Goal: Contribute content: Contribute content

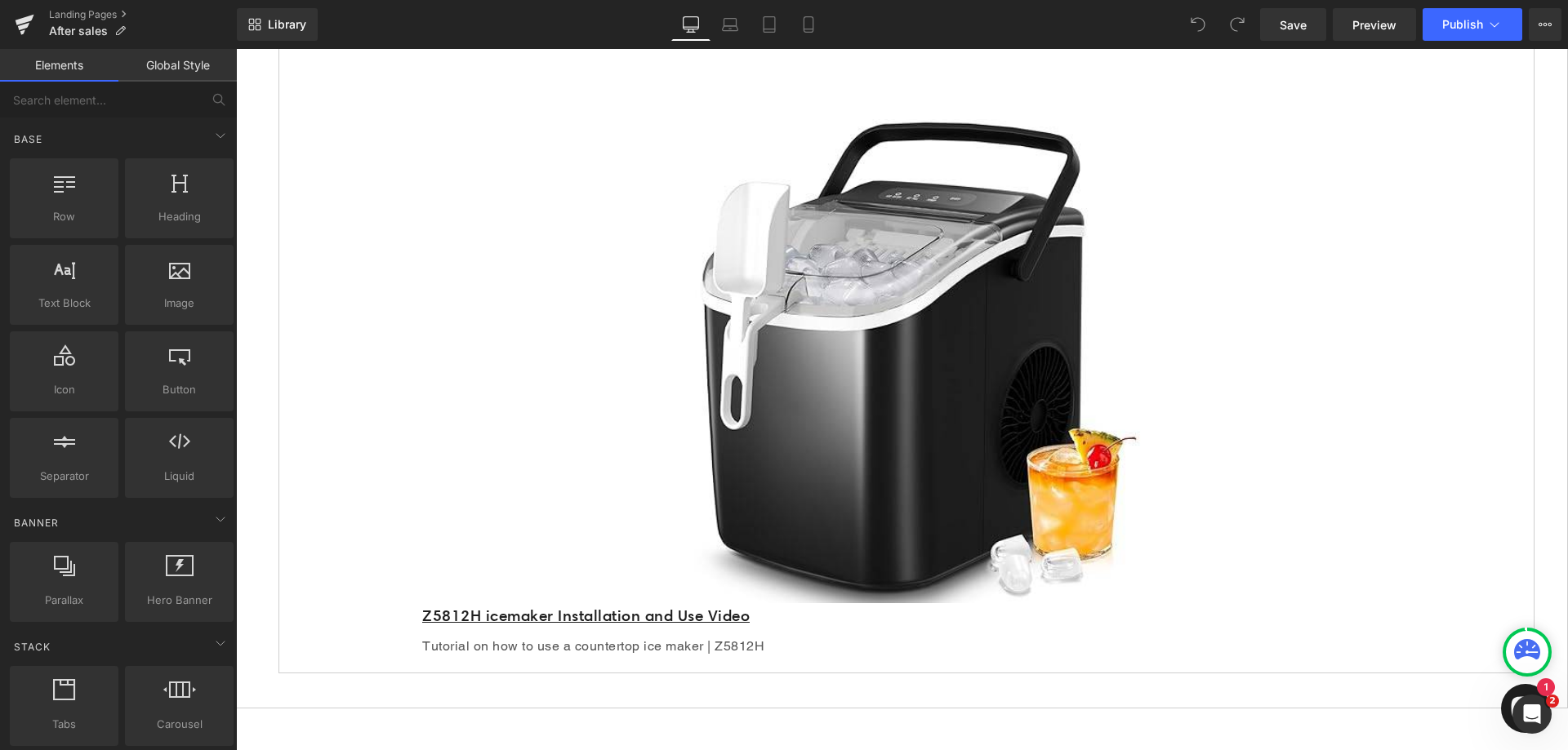
scroll to position [898, 0]
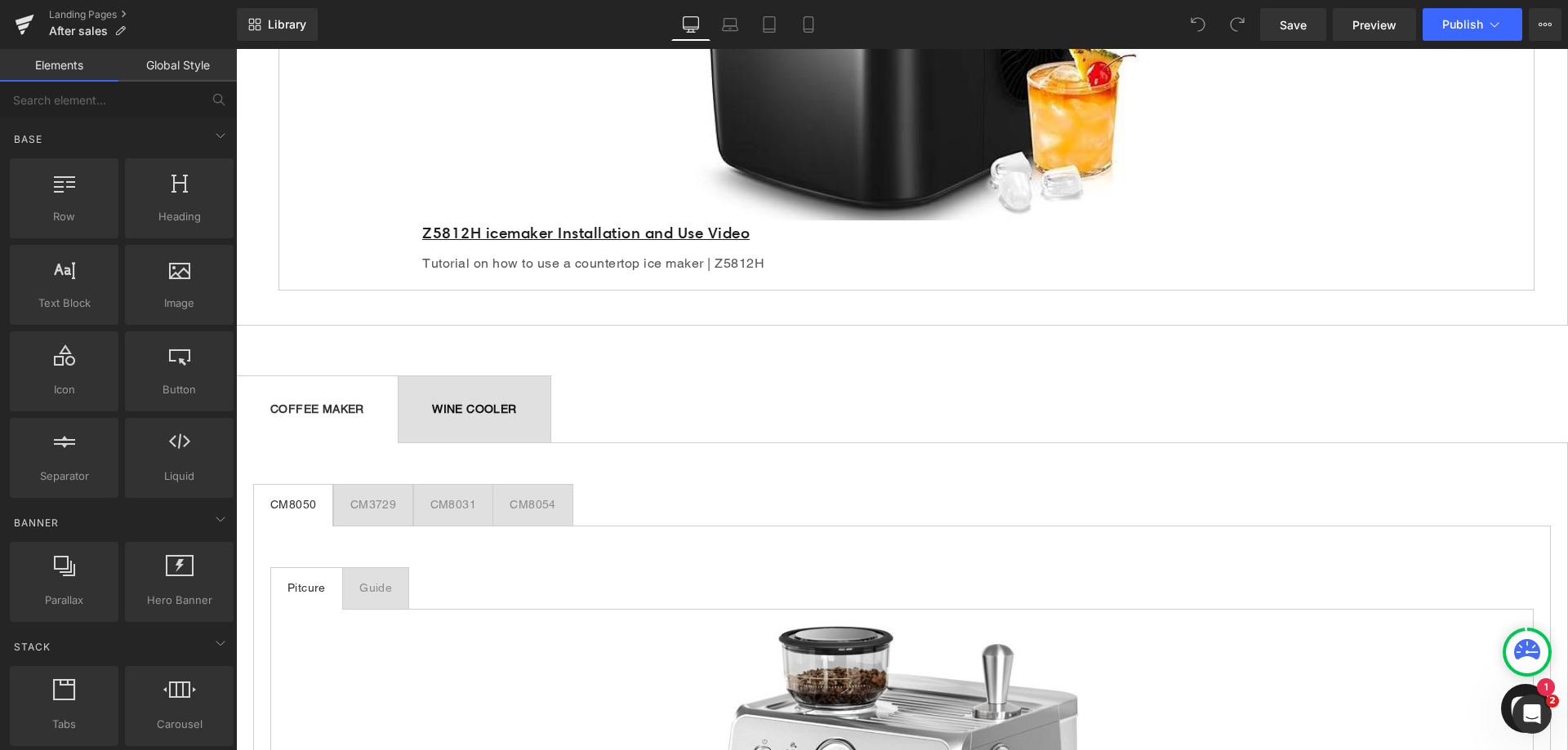
click at [344, 415] on div "COFFEE MAKER Text Block" at bounding box center [317, 409] width 94 height 17
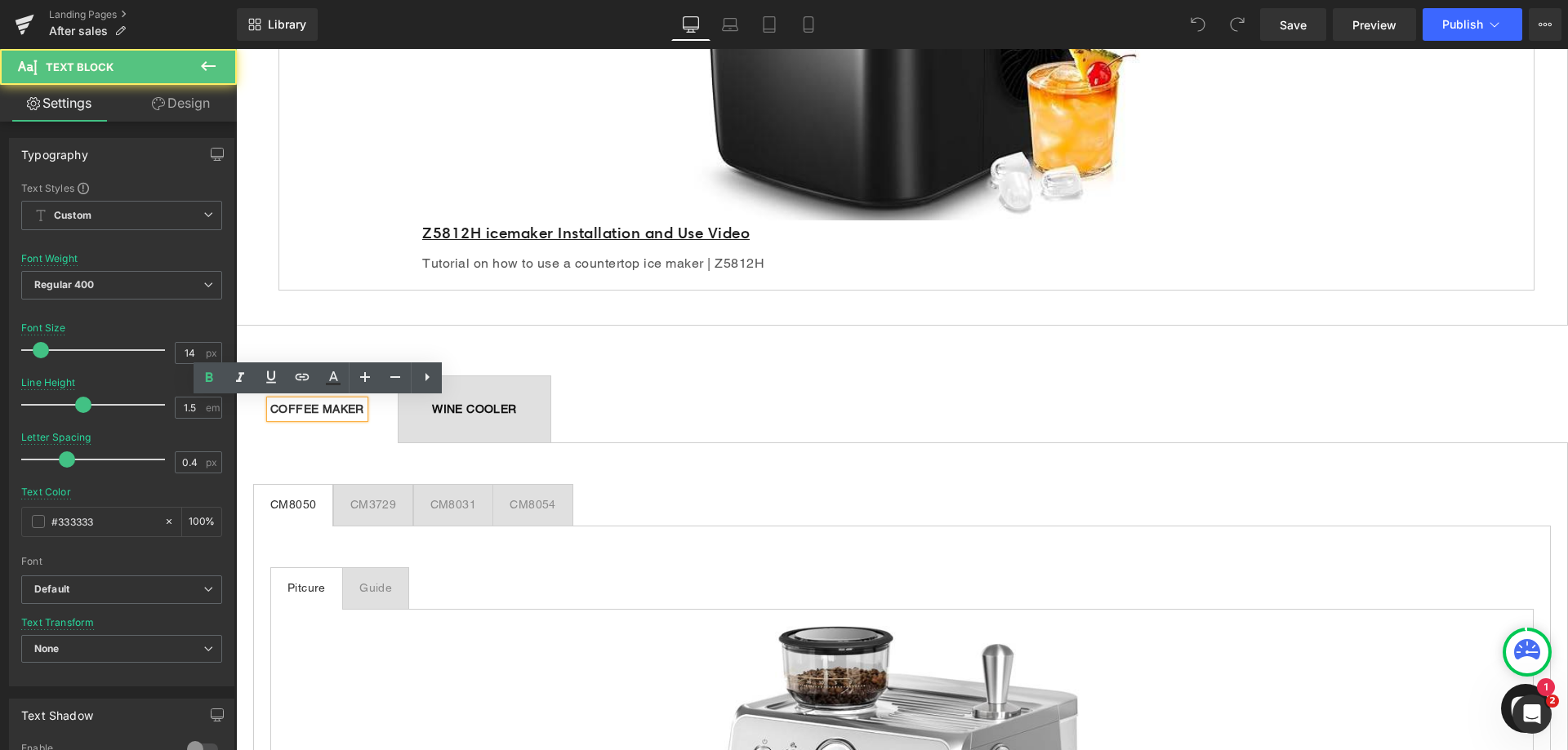
click at [490, 421] on span "WINE COOLER Text Block" at bounding box center [474, 409] width 151 height 66
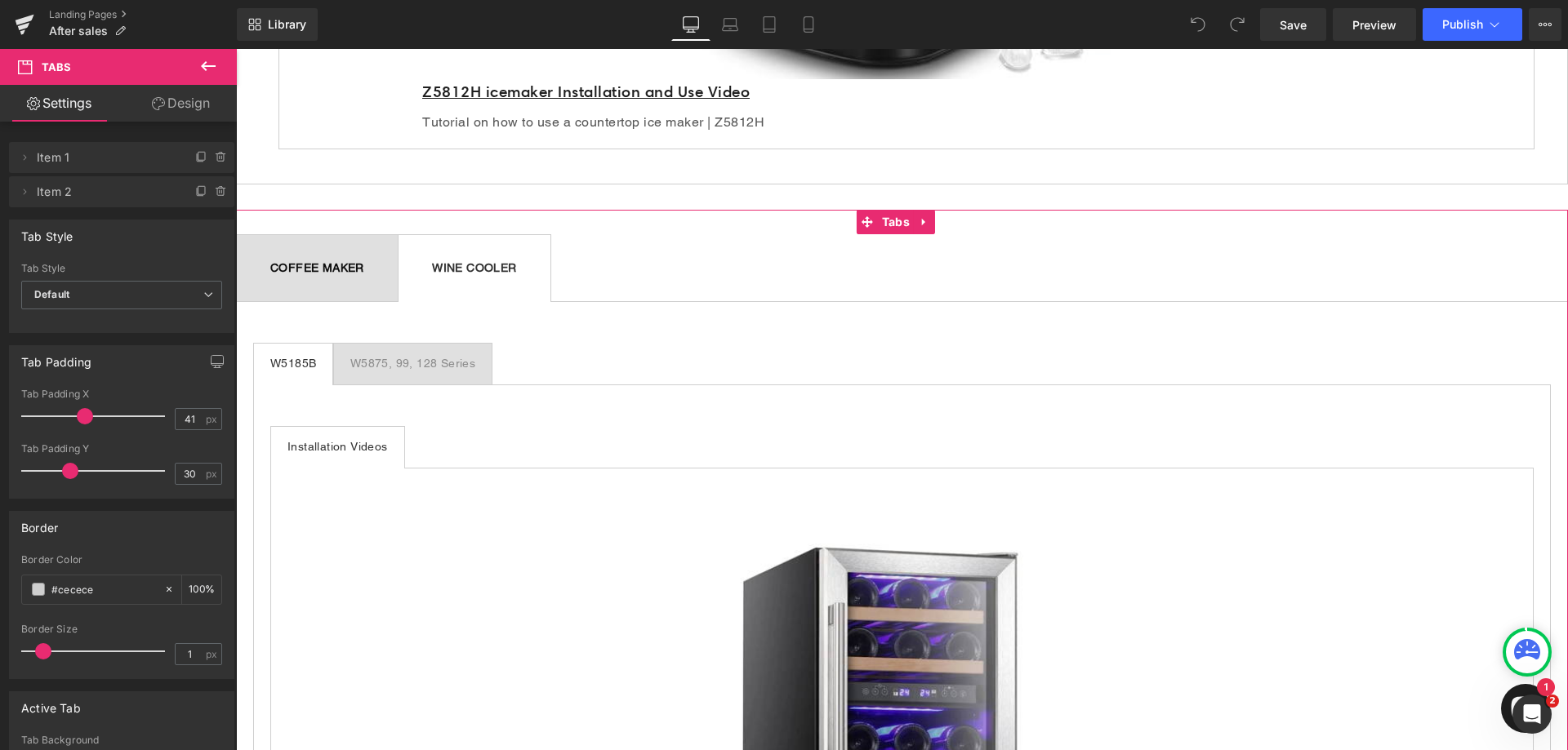
scroll to position [1142, 0]
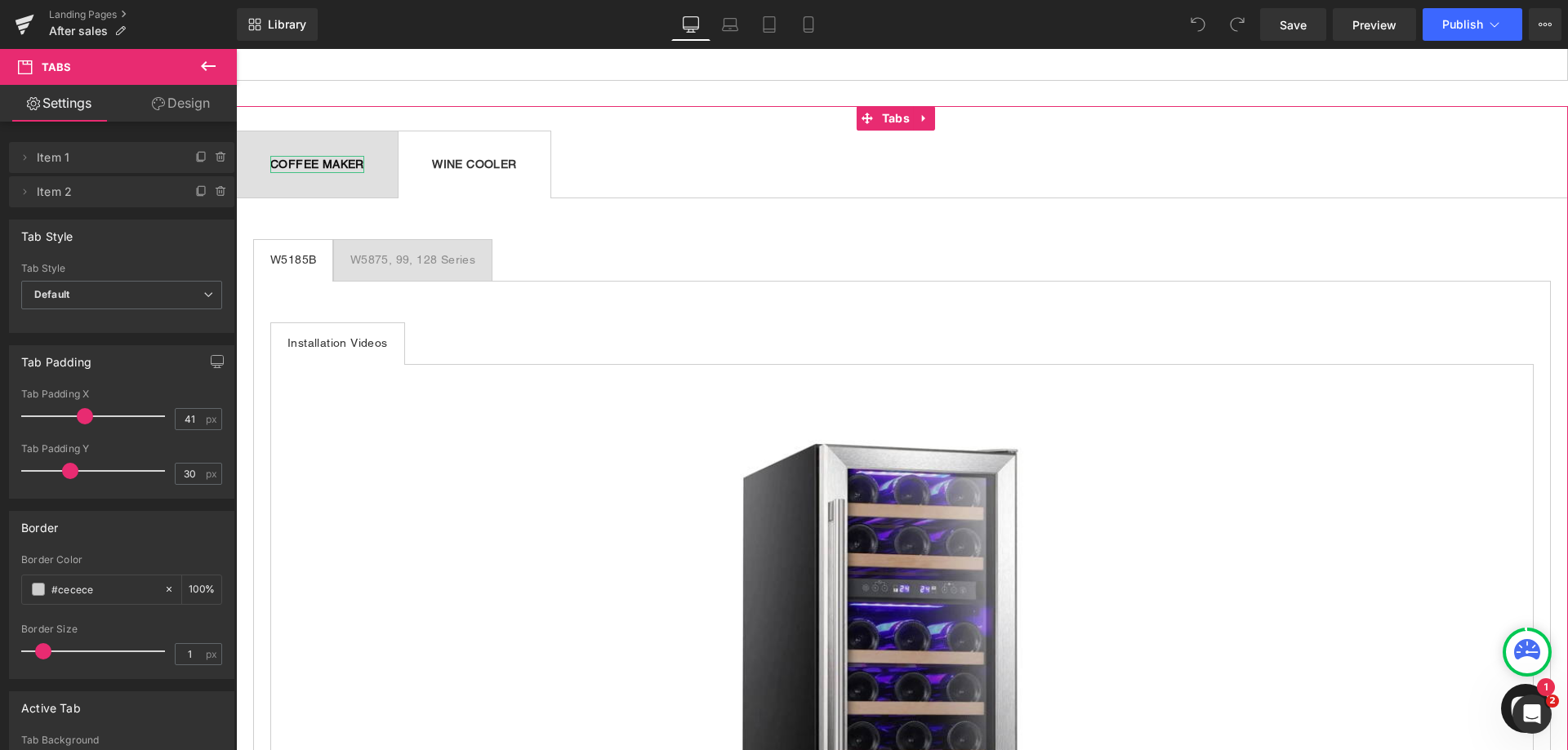
click at [305, 163] on strong "COFFEE MAKER" at bounding box center [317, 164] width 94 height 13
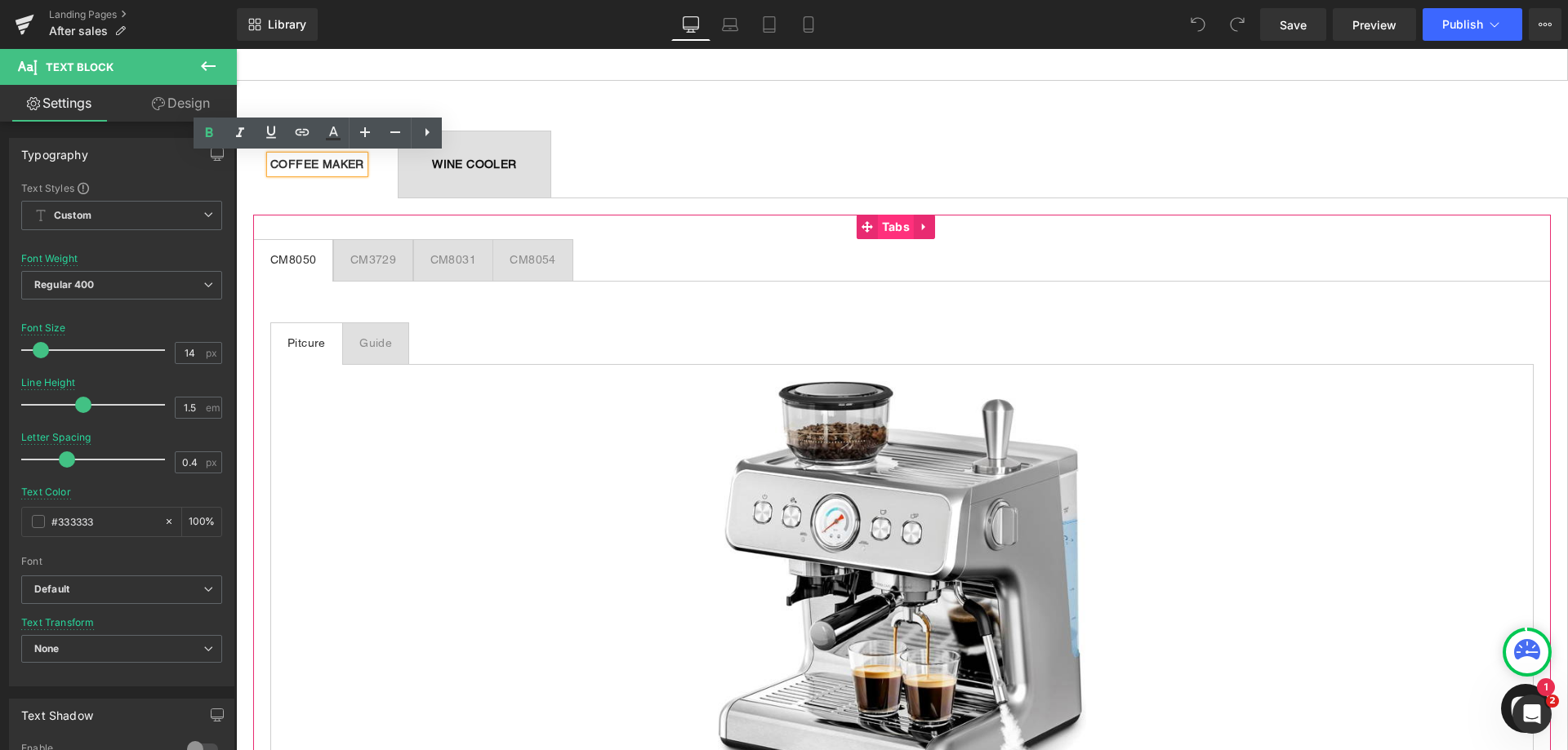
click at [895, 226] on span "Tabs" at bounding box center [895, 226] width 36 height 24
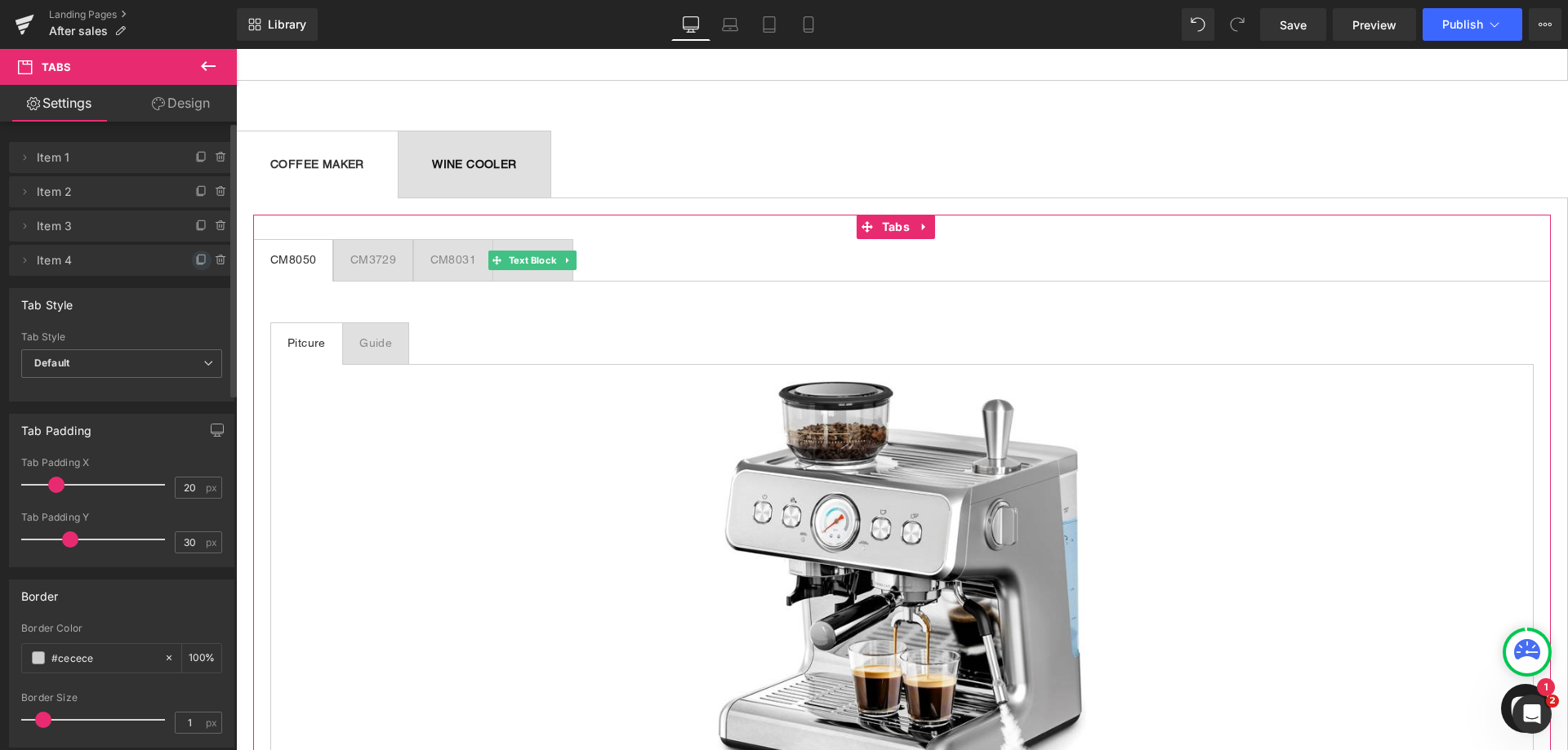
click at [195, 261] on icon at bounding box center [201, 260] width 13 height 13
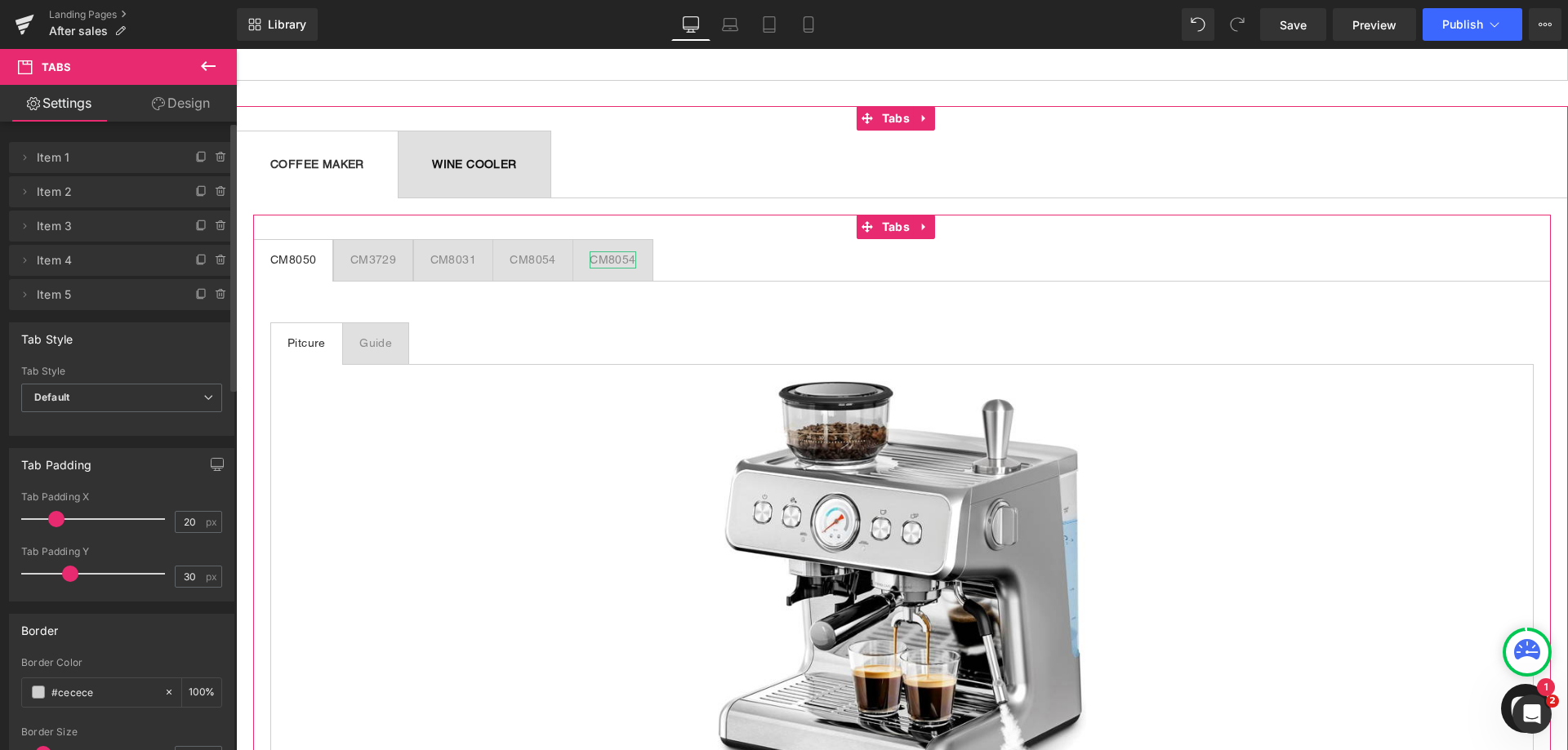
click at [609, 259] on div "CM8054" at bounding box center [612, 259] width 45 height 17
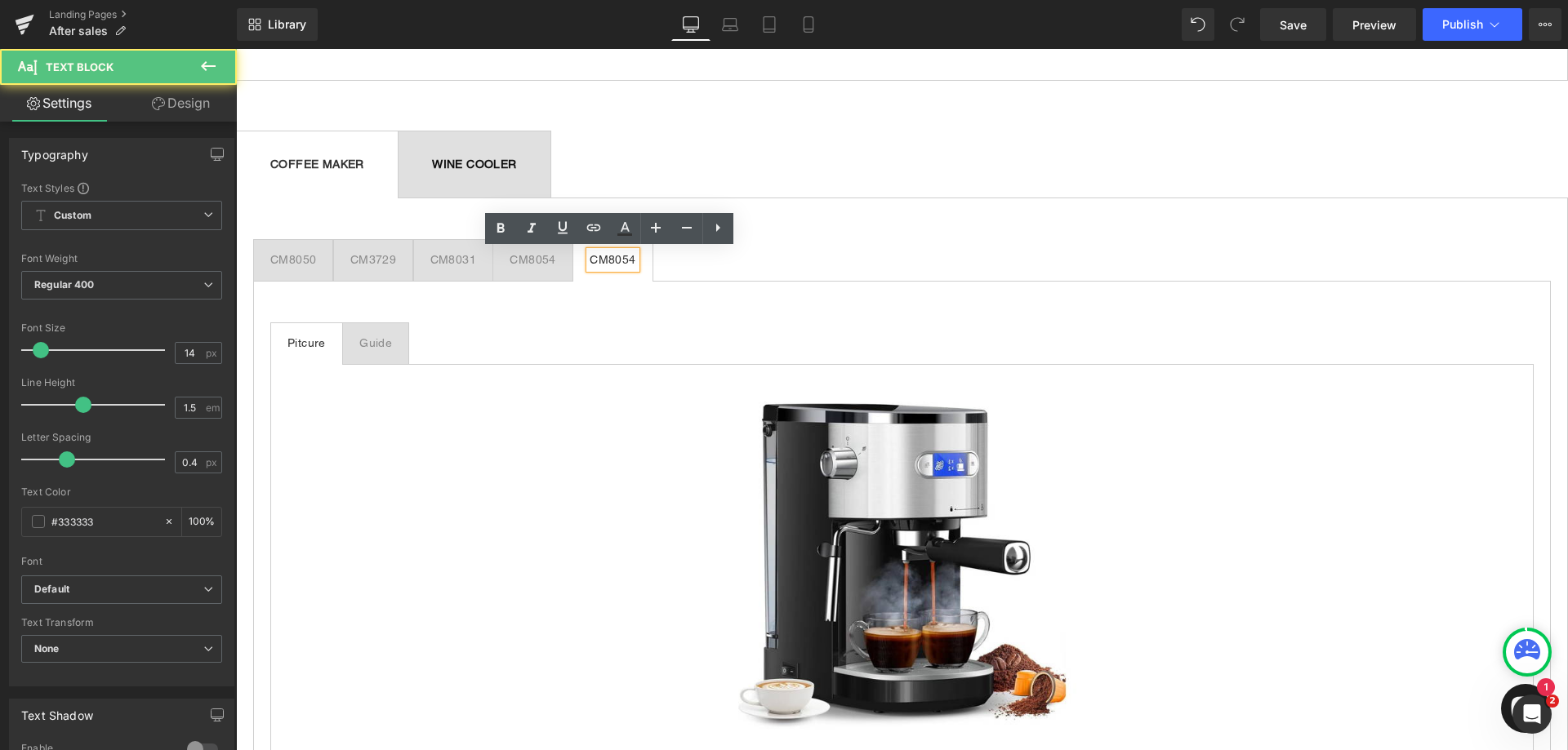
click at [635, 258] on div "CM8054" at bounding box center [612, 259] width 45 height 17
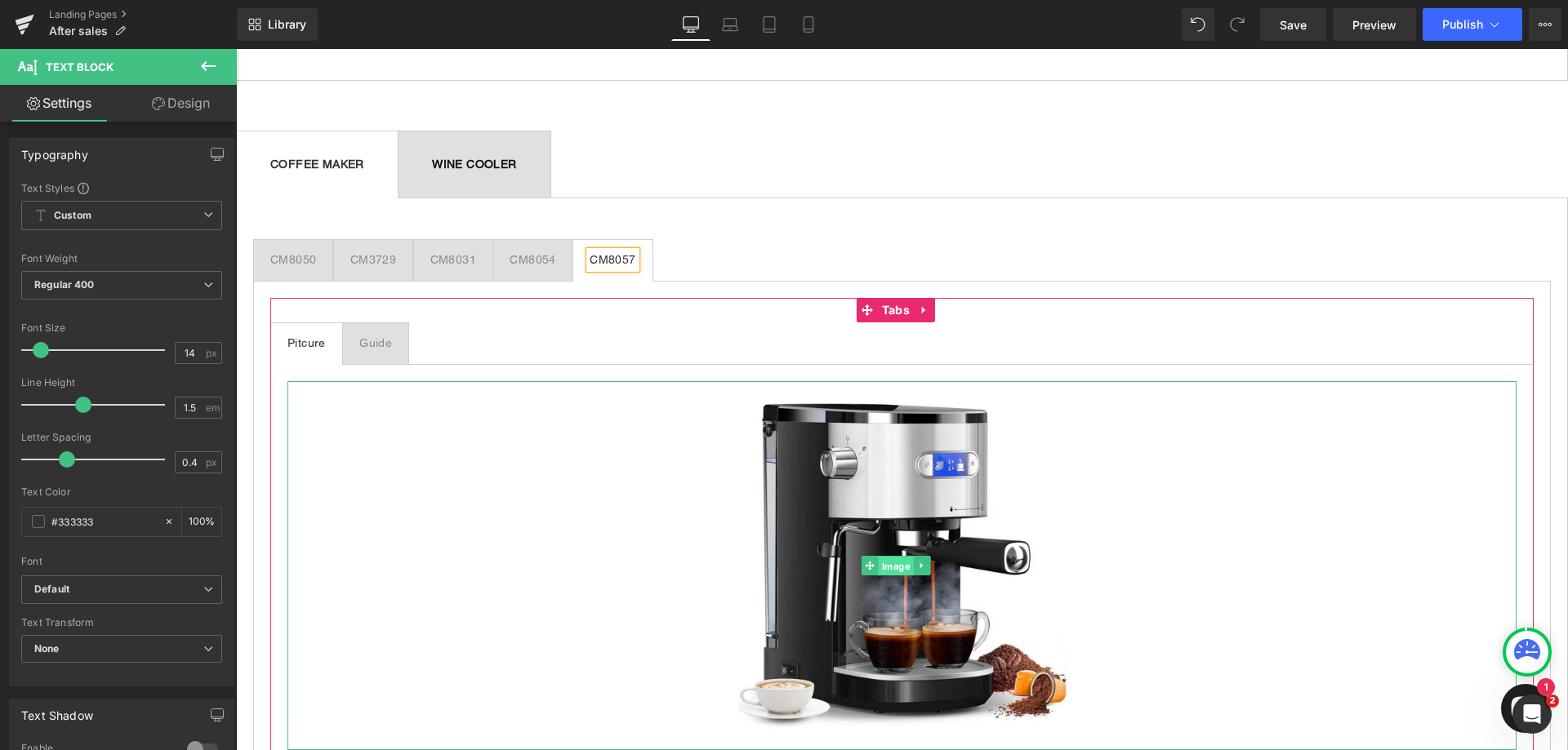
click at [893, 562] on span "Image" at bounding box center [895, 566] width 35 height 20
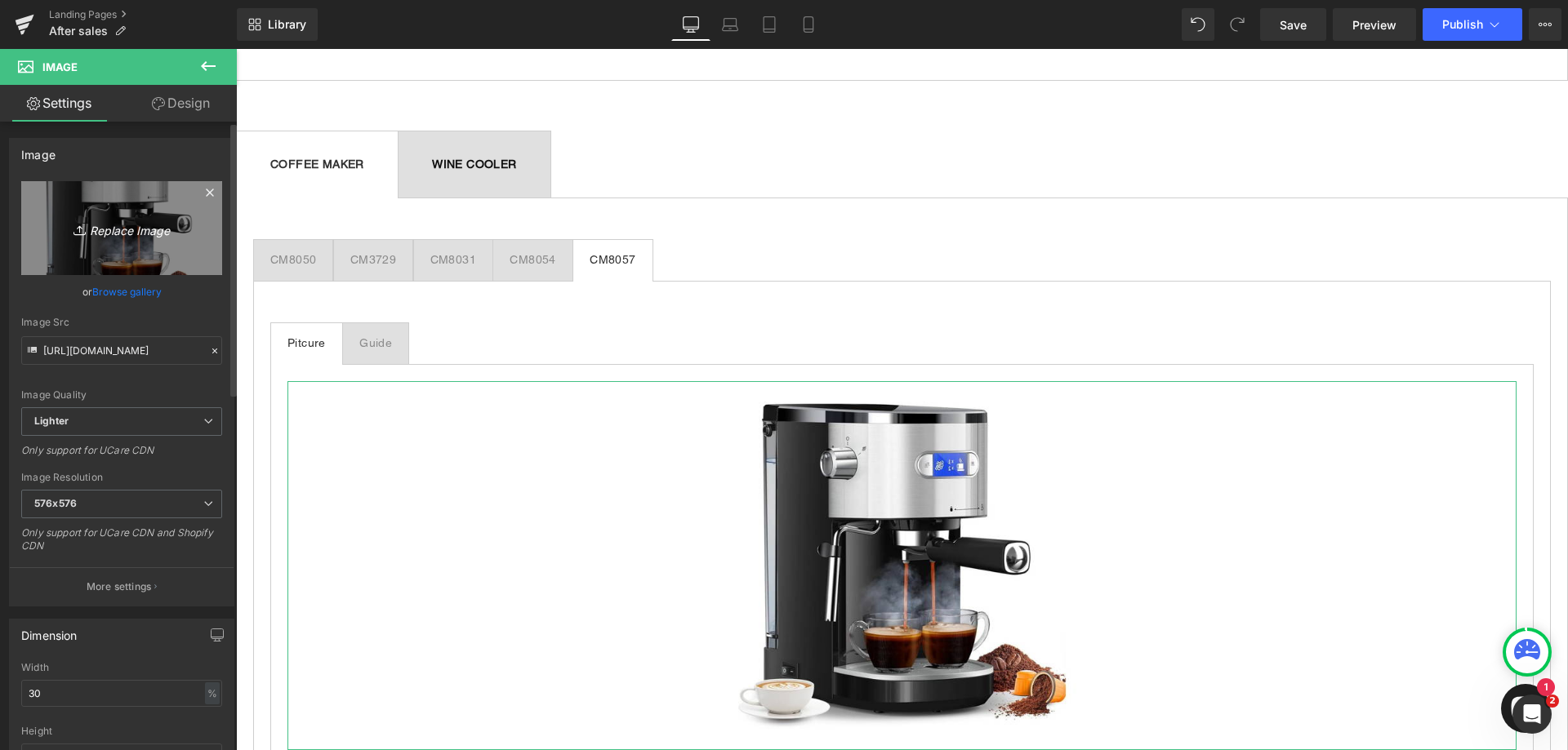
click at [126, 240] on link "Replace Image" at bounding box center [121, 228] width 201 height 94
click at [136, 232] on icon "Replace Image" at bounding box center [121, 228] width 131 height 21
type input "C:\fakepath\Kismile coffee maker CM8057.jpg"
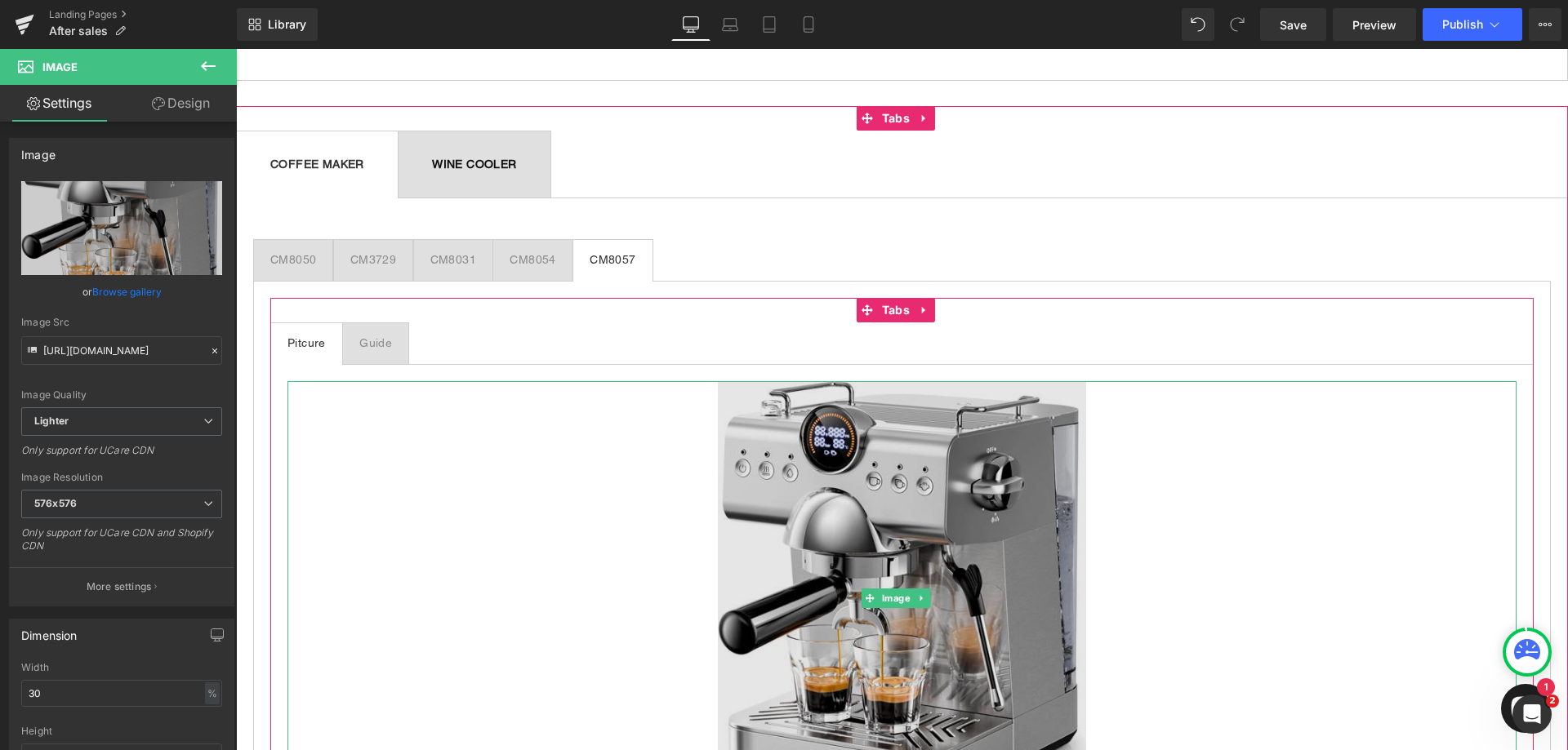
type input "[URL][DOMAIN_NAME]"
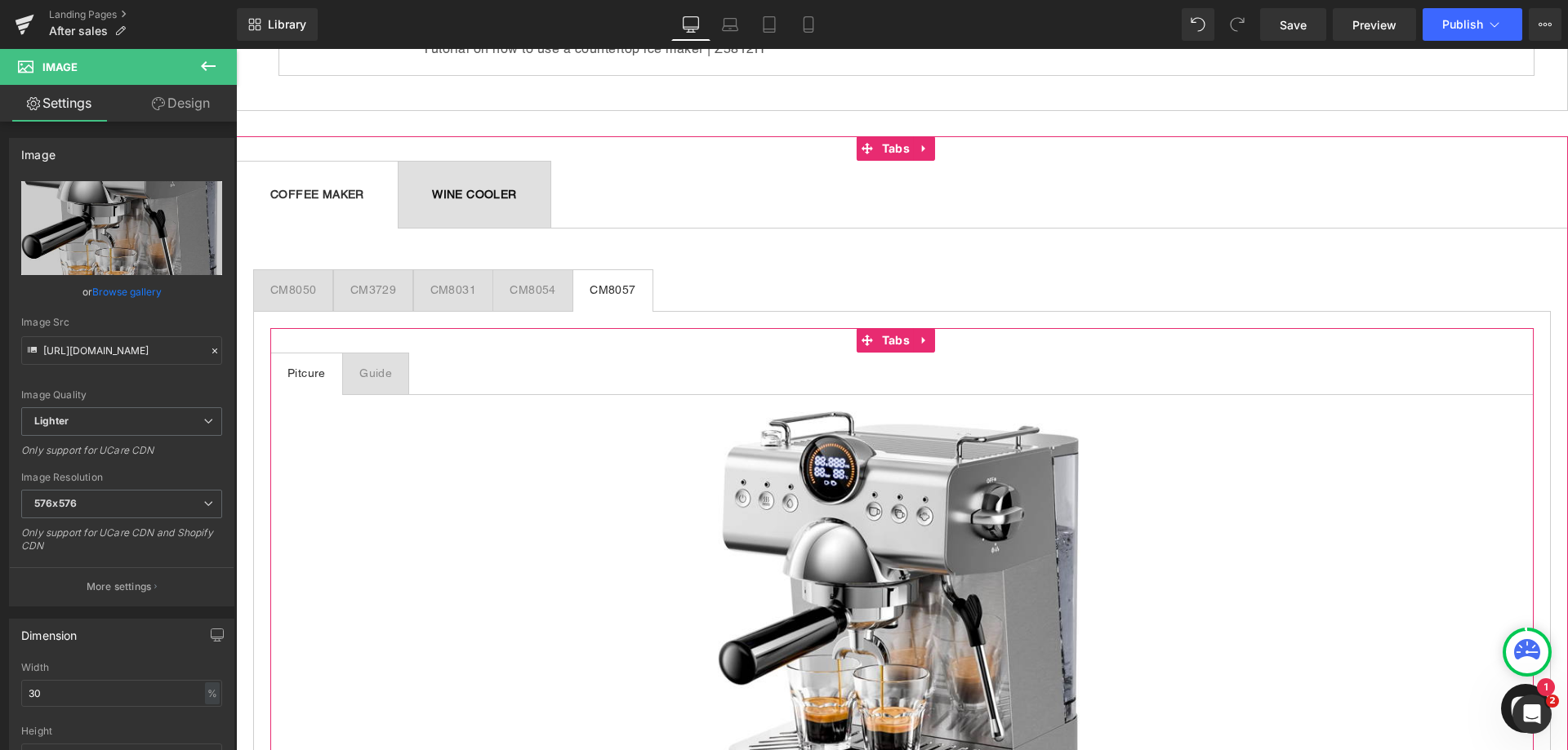
scroll to position [979, 0]
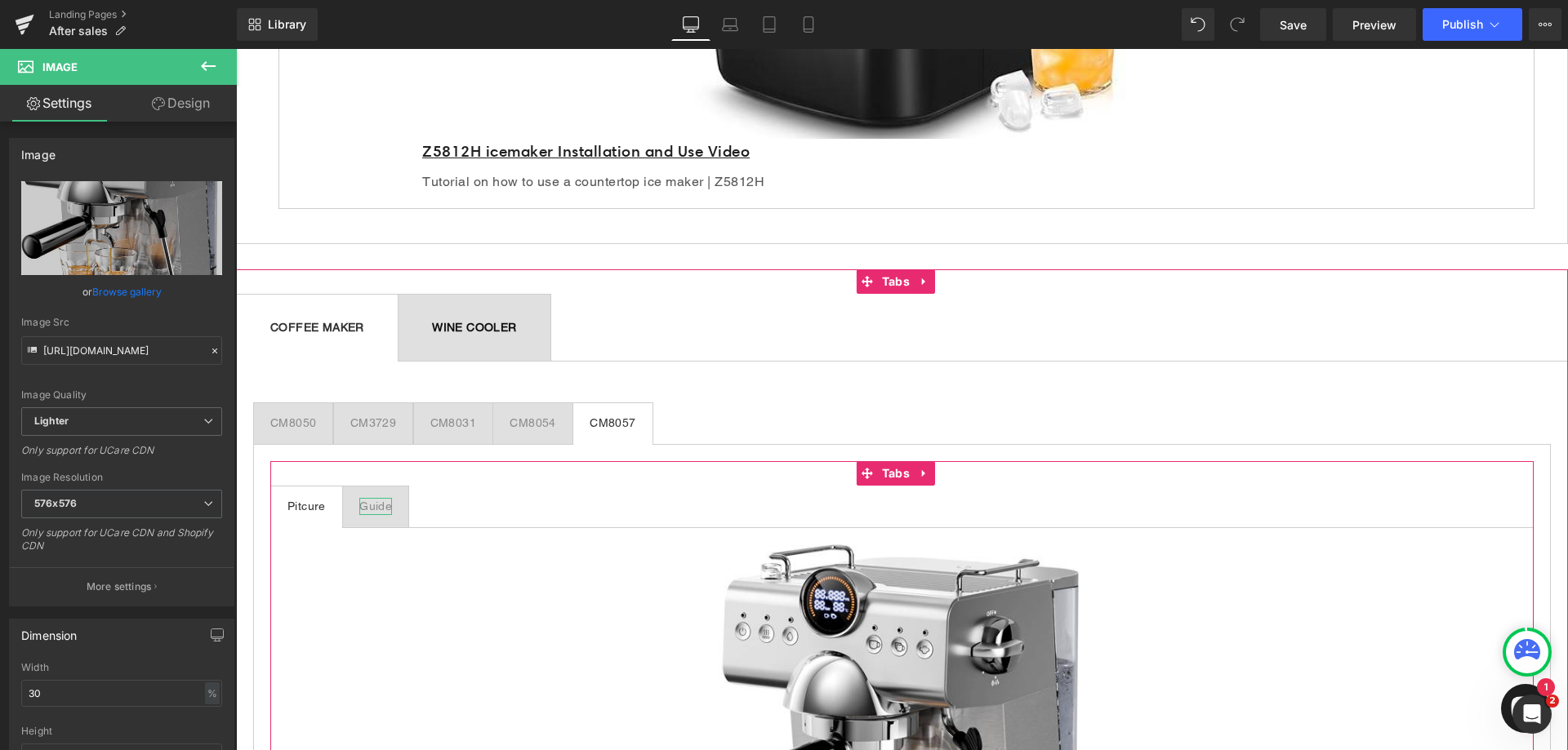
click at [386, 508] on div "Guide" at bounding box center [375, 506] width 33 height 17
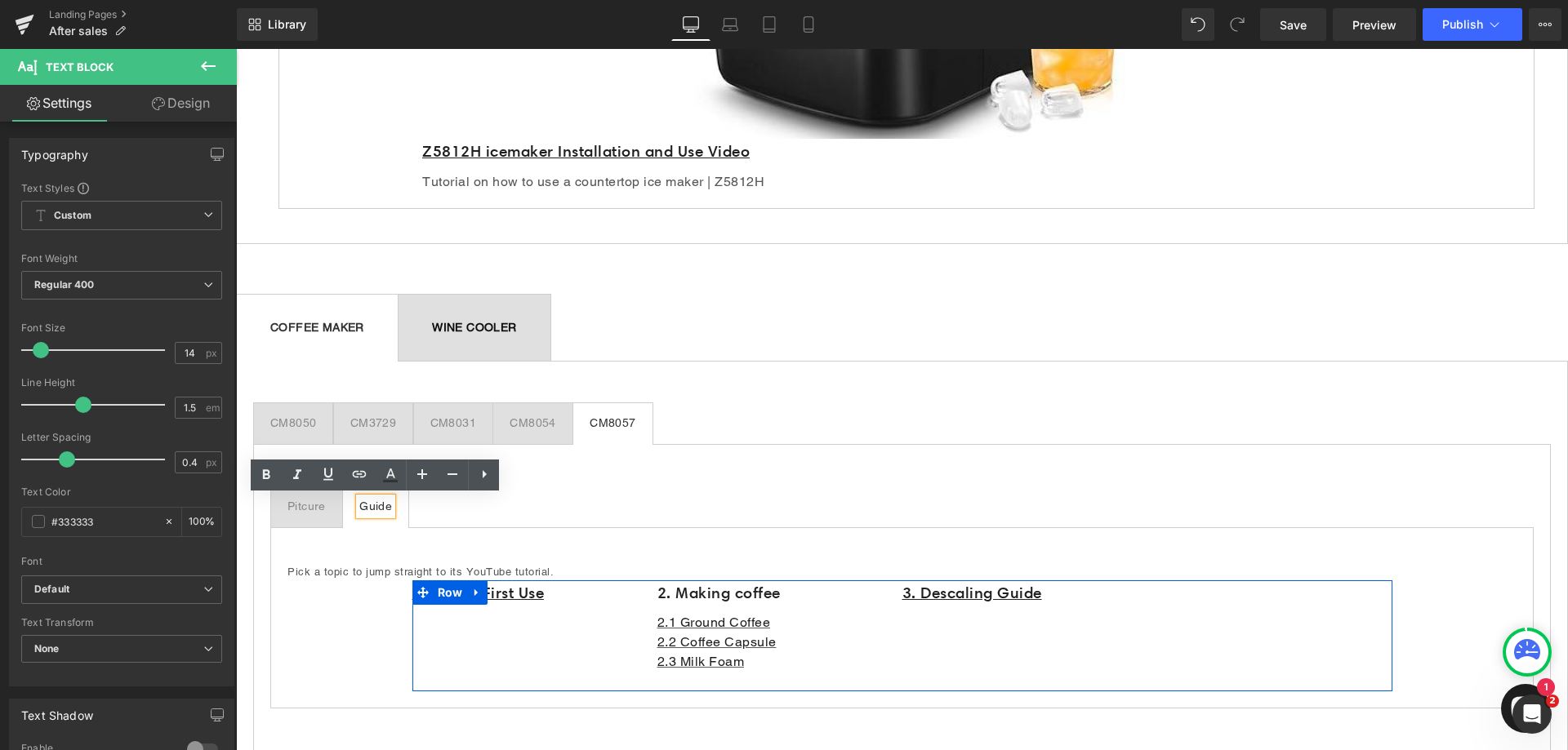
click at [576, 643] on div "1. Before First Use Heading 2. Making coffee Heading 2.1 Ground Coffee 2.2 Coff…" at bounding box center [902, 636] width 980 height 111
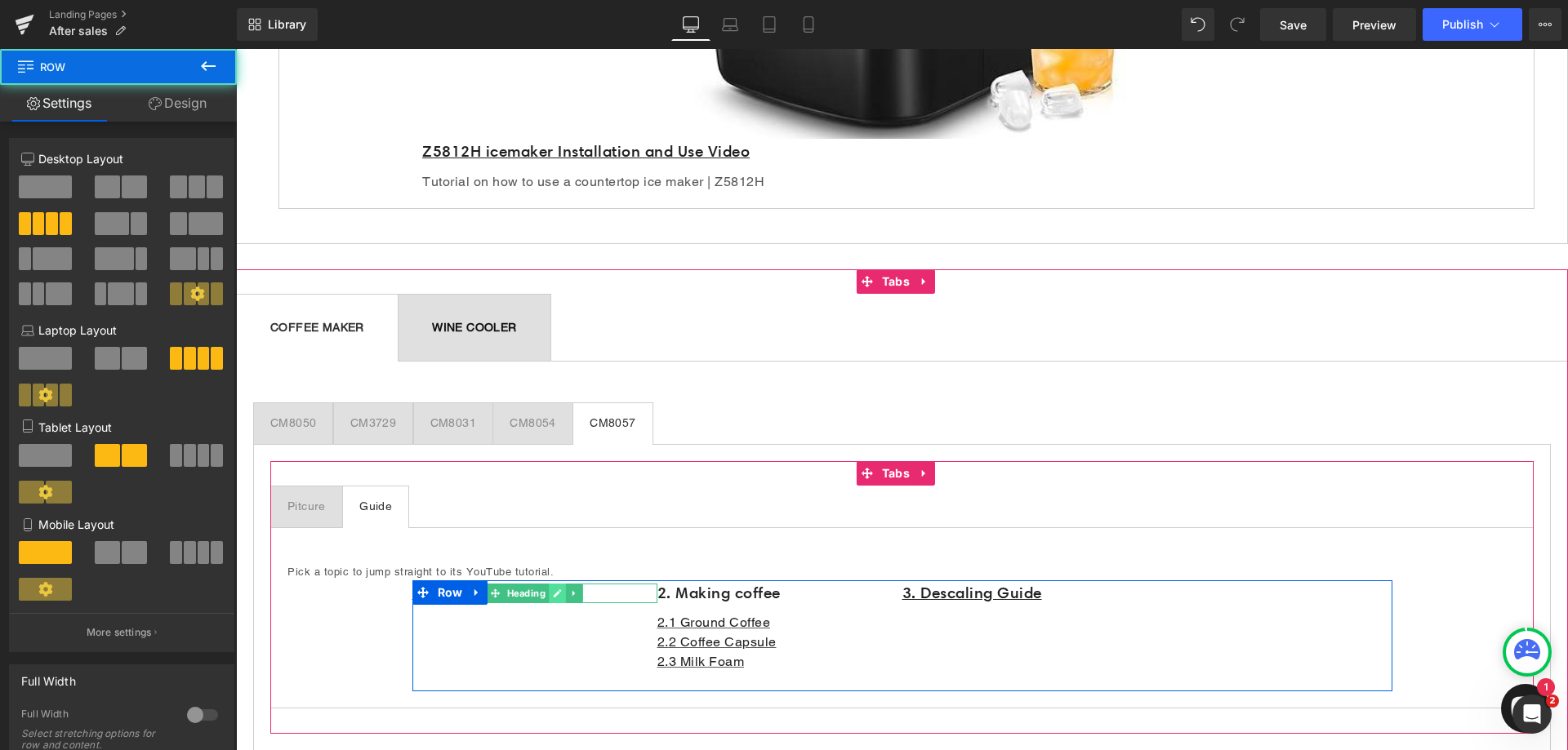
click at [553, 594] on icon at bounding box center [557, 593] width 9 height 10
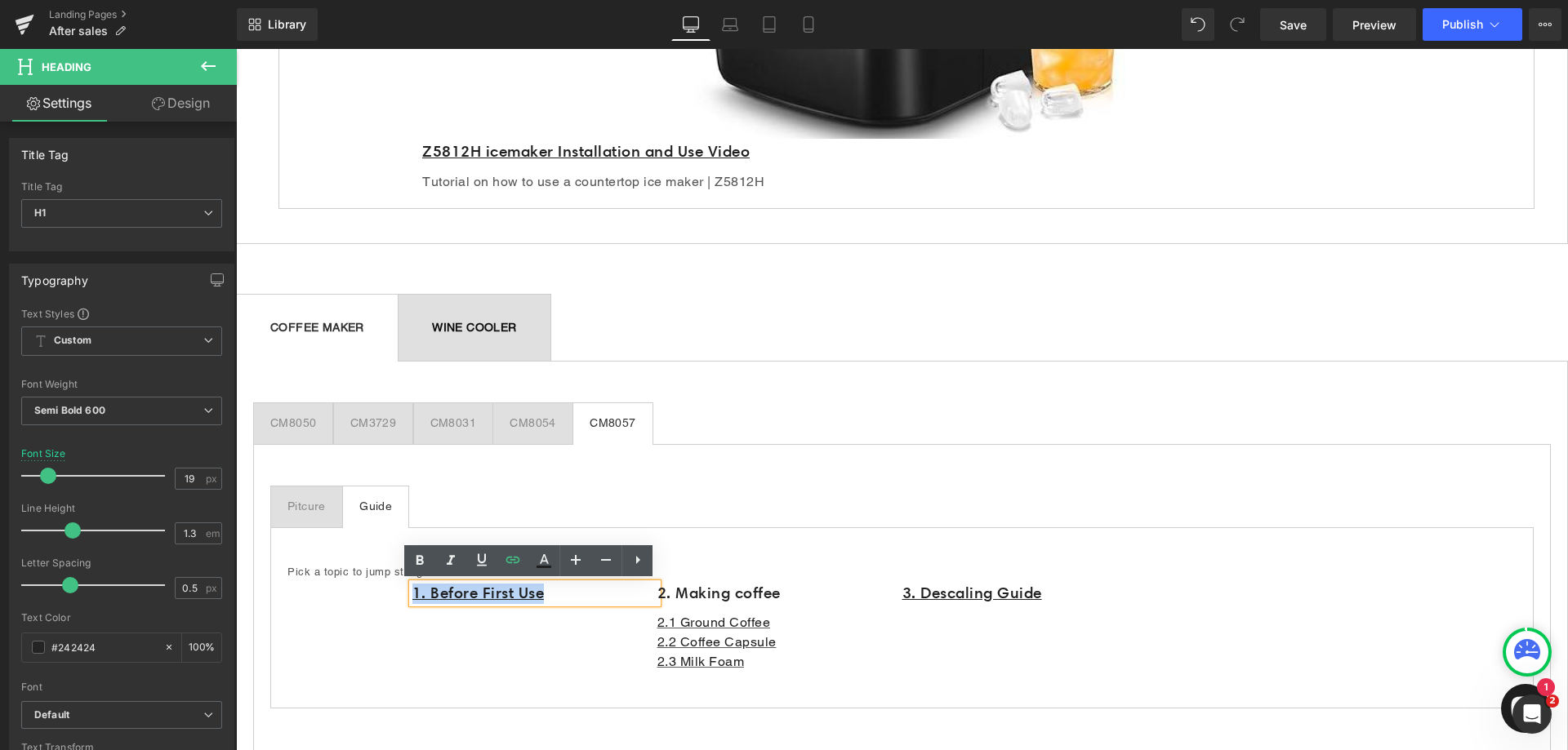
drag, startPoint x: 555, startPoint y: 593, endPoint x: 396, endPoint y: 599, distance: 159.1
click at [396, 599] on div "Pick a topic to jump straight to its YouTube tutorial. Text Block 1. Before Fir…" at bounding box center [902, 618] width 1263 height 181
click at [514, 560] on icon at bounding box center [513, 559] width 14 height 6
click at [539, 630] on input "[URL][DOMAIN_NAME]" at bounding box center [525, 630] width 251 height 41
paste input "AdCll0uuPQE"
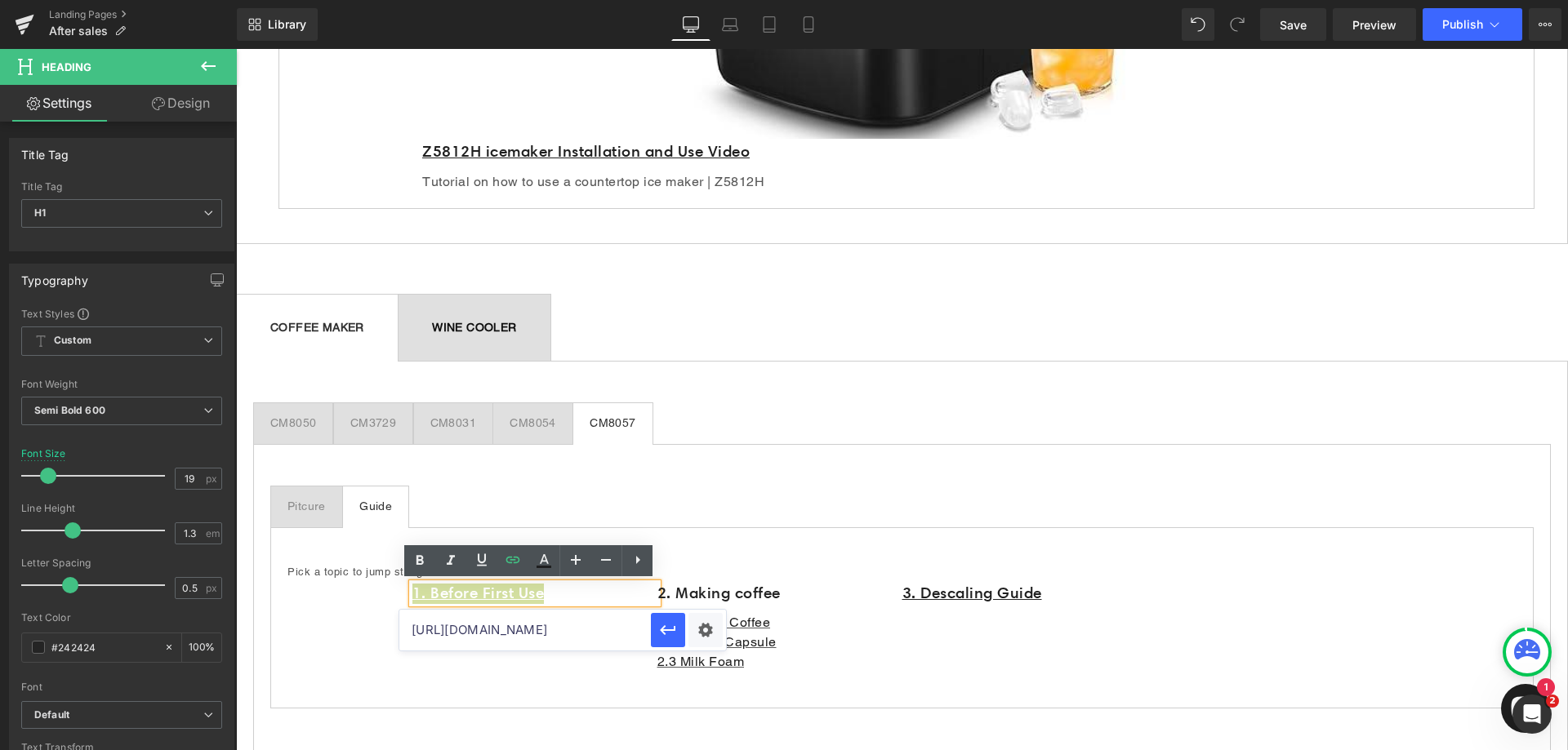
scroll to position [0, 73]
type input "[URL][DOMAIN_NAME]"
click at [670, 630] on icon "button" at bounding box center [667, 630] width 15 height 10
click at [1192, 675] on div "1. Before First Use Heading 2. Making coffee Heading 2.1 Ground Coffee 2.2 Coff…" at bounding box center [902, 636] width 980 height 111
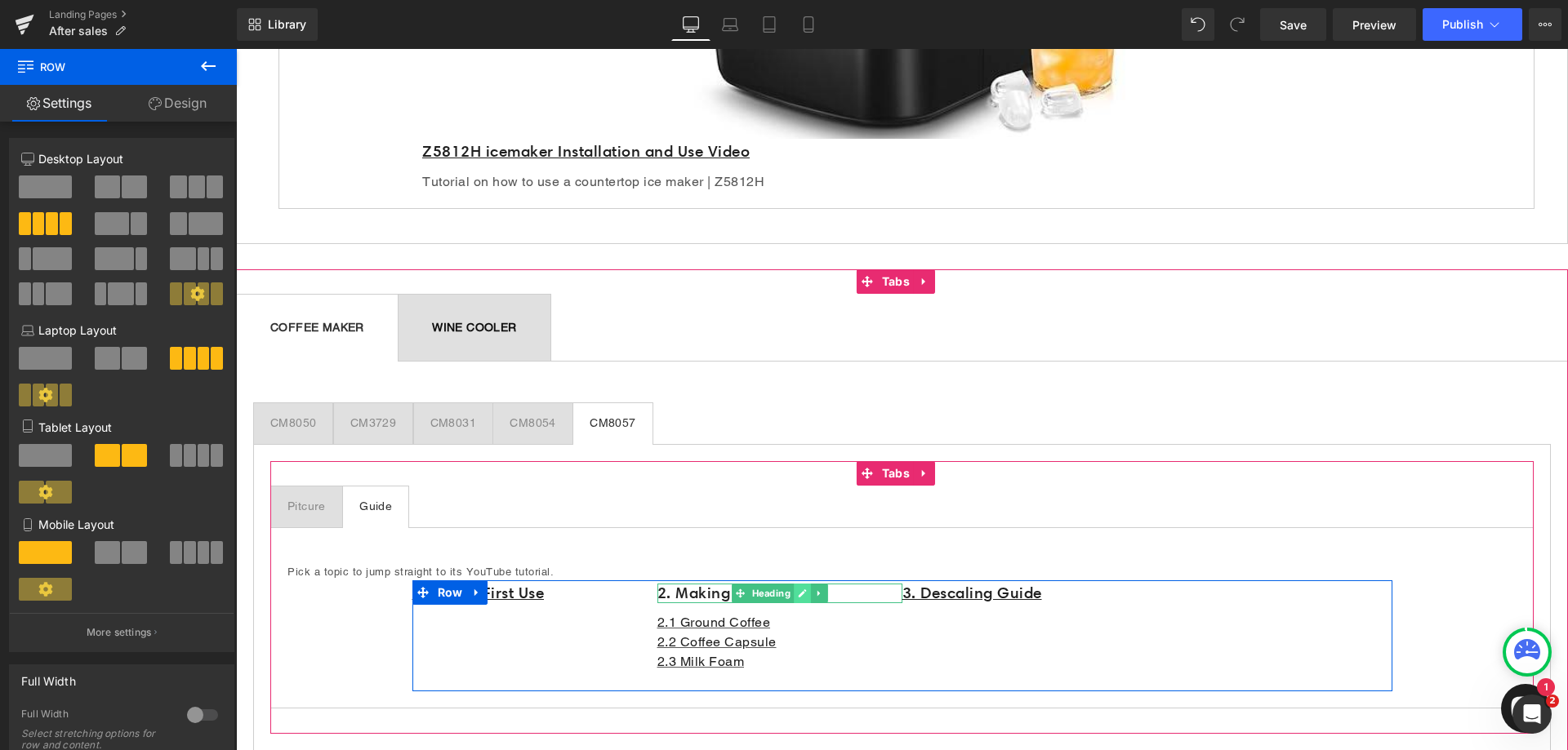
click at [798, 592] on icon at bounding box center [802, 593] width 9 height 10
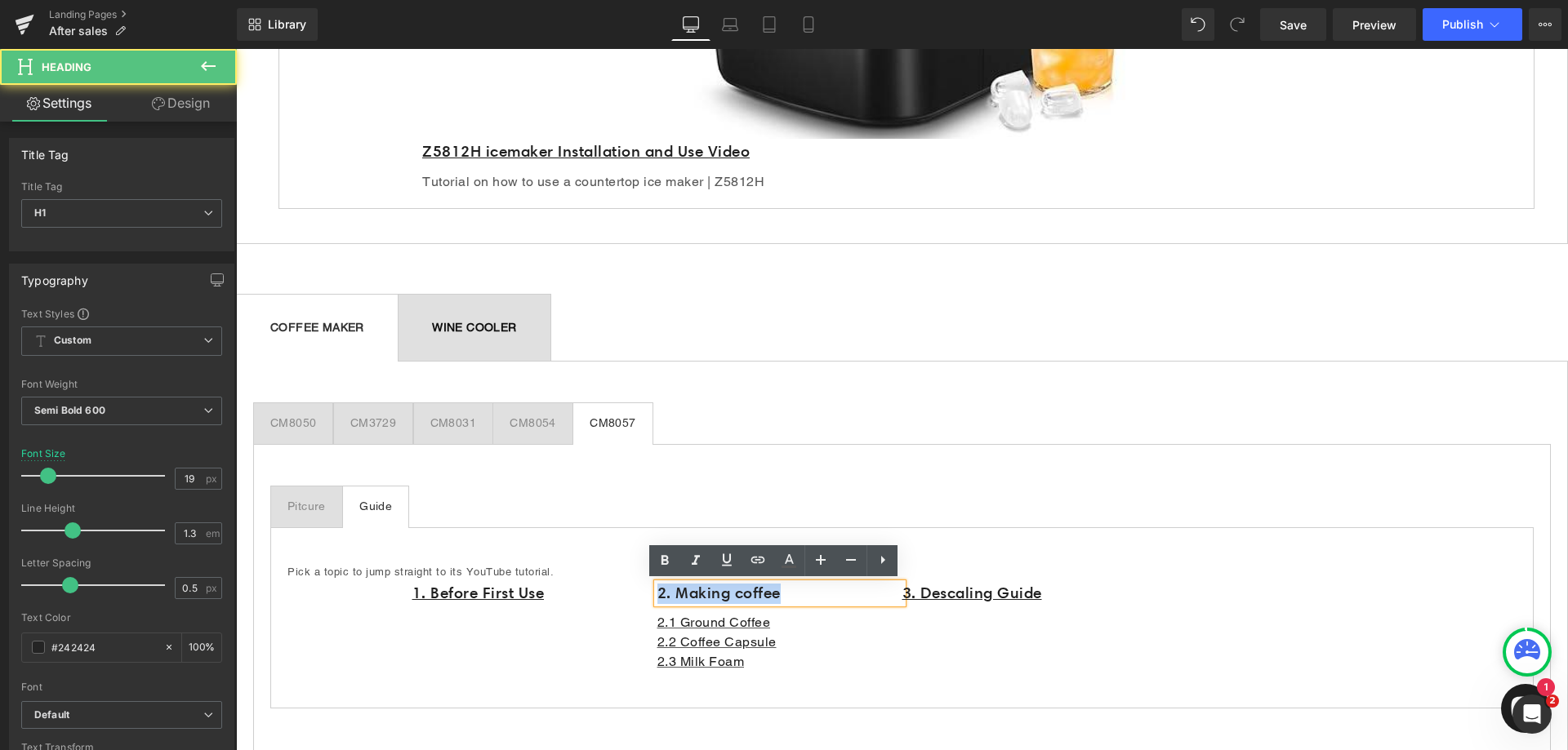
drag, startPoint x: 799, startPoint y: 599, endPoint x: 653, endPoint y: 596, distance: 146.0
click at [657, 596] on h1 "2. Making coffee" at bounding box center [779, 593] width 245 height 21
paste div
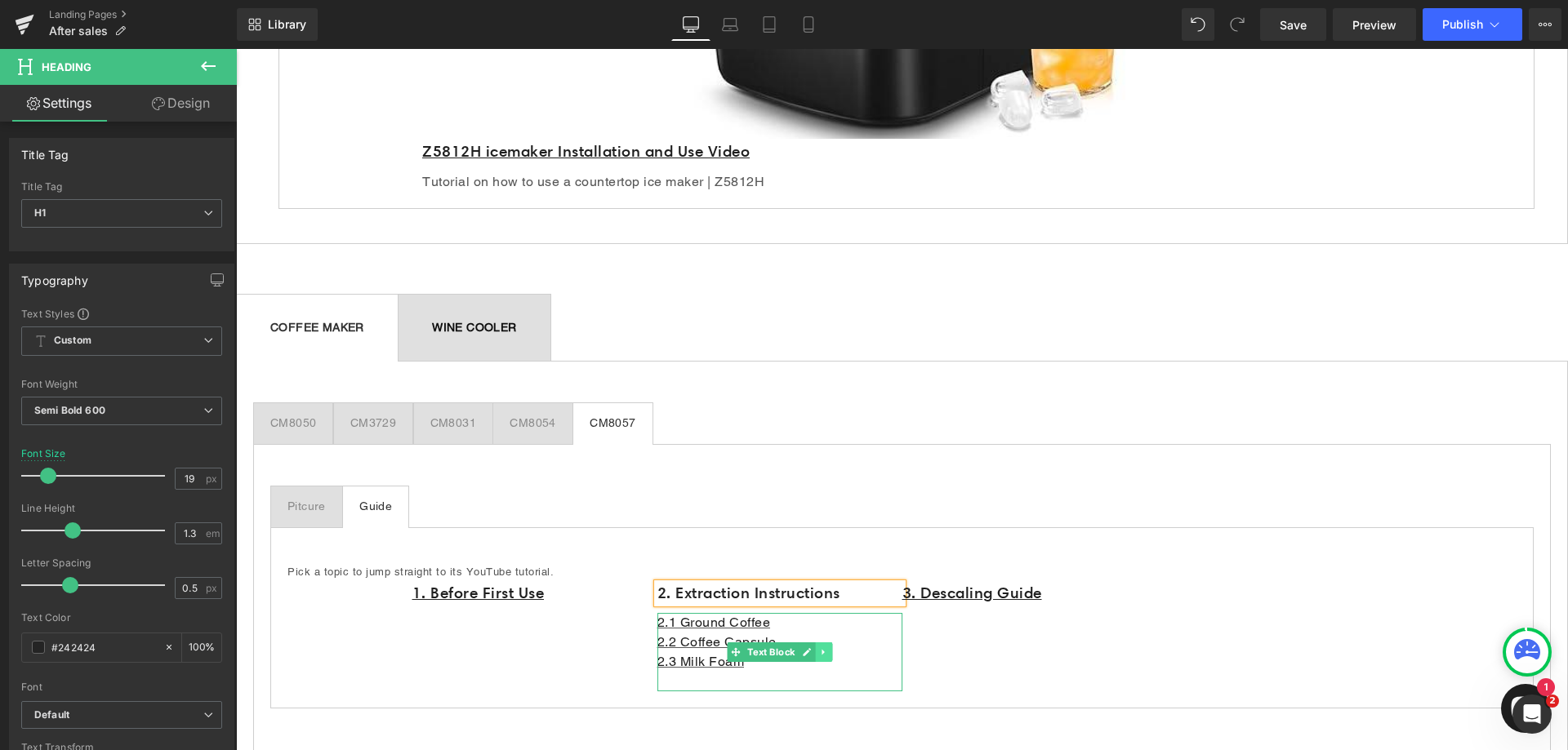
click at [819, 649] on icon at bounding box center [824, 651] width 9 height 10
click at [828, 649] on icon at bounding box center [832, 652] width 9 height 9
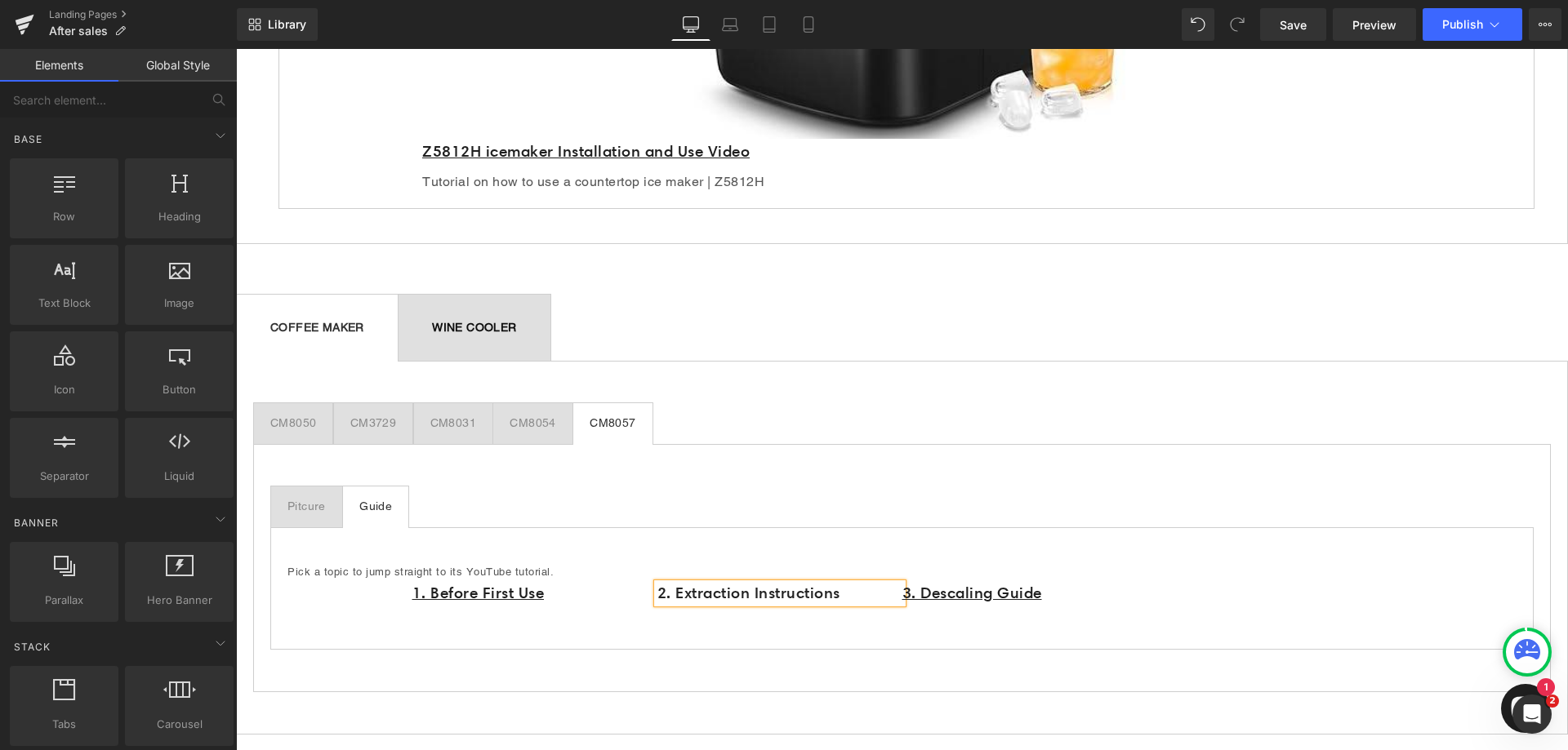
click at [852, 591] on h1 "2. Extraction Instructions" at bounding box center [779, 593] width 245 height 21
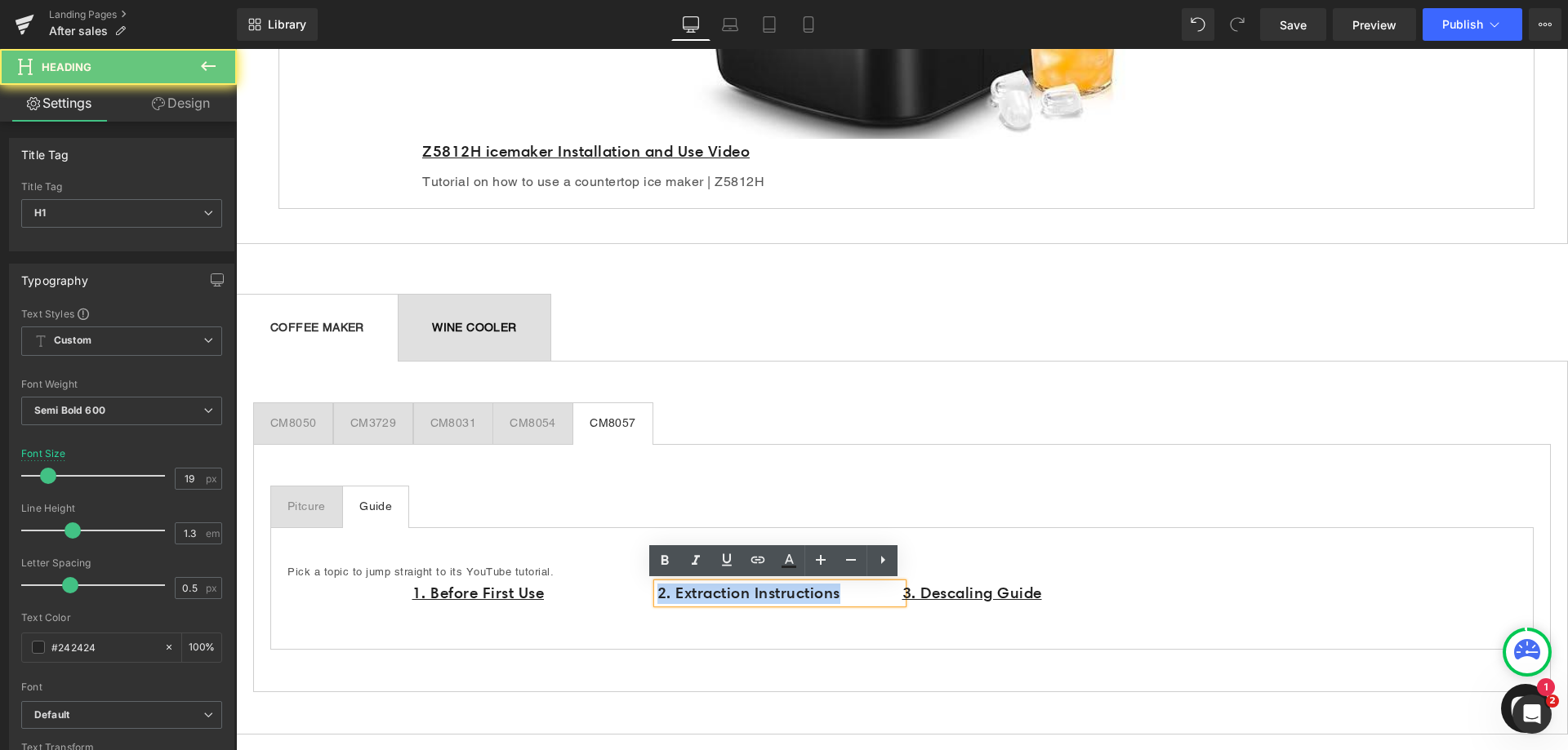
drag, startPoint x: 866, startPoint y: 593, endPoint x: 615, endPoint y: 609, distance: 251.5
click at [615, 609] on div "1. Before First Use Heading 2. Extraction Instructions Heading 3. Descaling Gui…" at bounding box center [902, 607] width 980 height 53
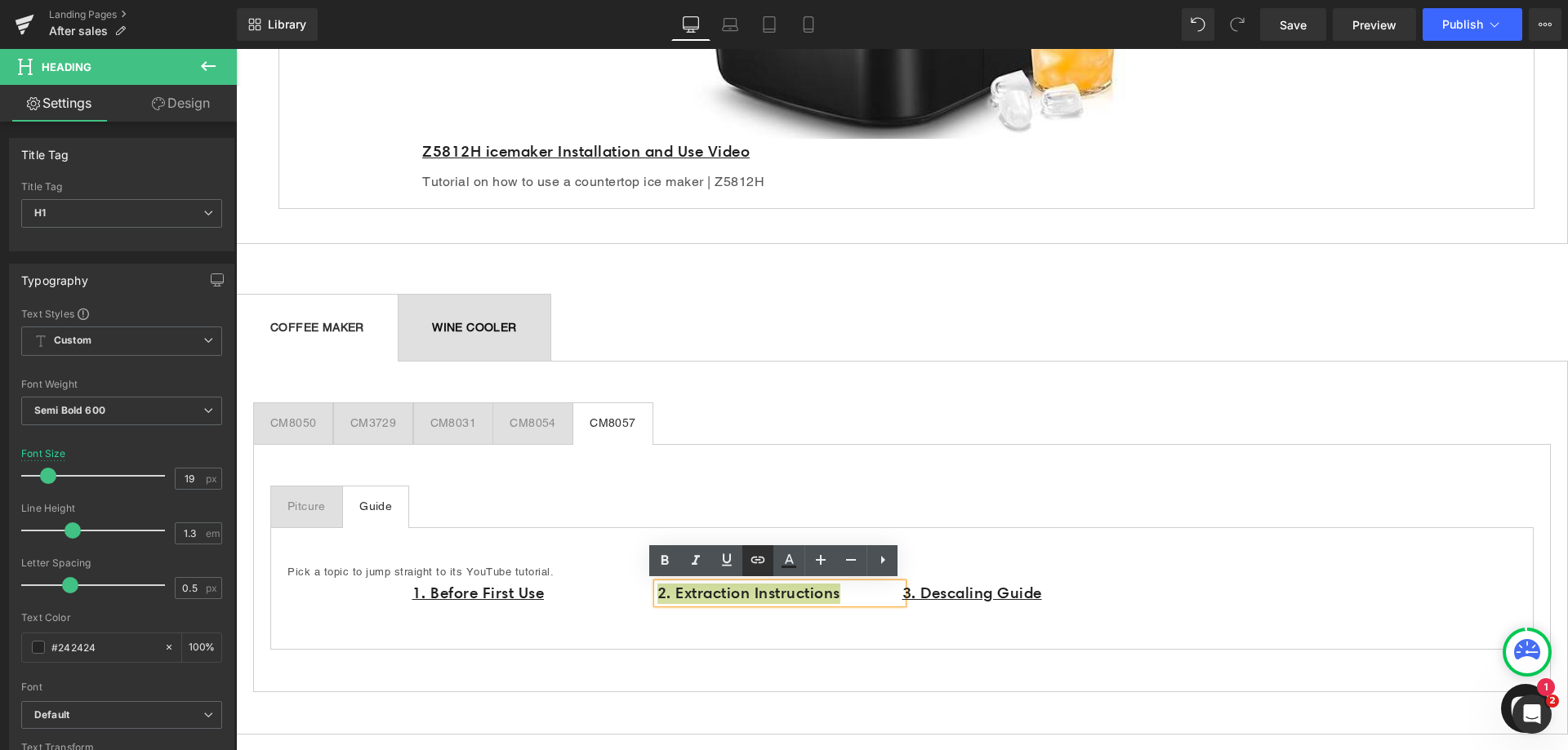
drag, startPoint x: 724, startPoint y: 564, endPoint x: 752, endPoint y: 564, distance: 28.0
click at [724, 564] on icon at bounding box center [727, 560] width 20 height 20
click at [761, 560] on icon at bounding box center [758, 560] width 20 height 20
click at [725, 637] on input "text" at bounding box center [694, 630] width 251 height 41
paste input "[URL][DOMAIN_NAME]"
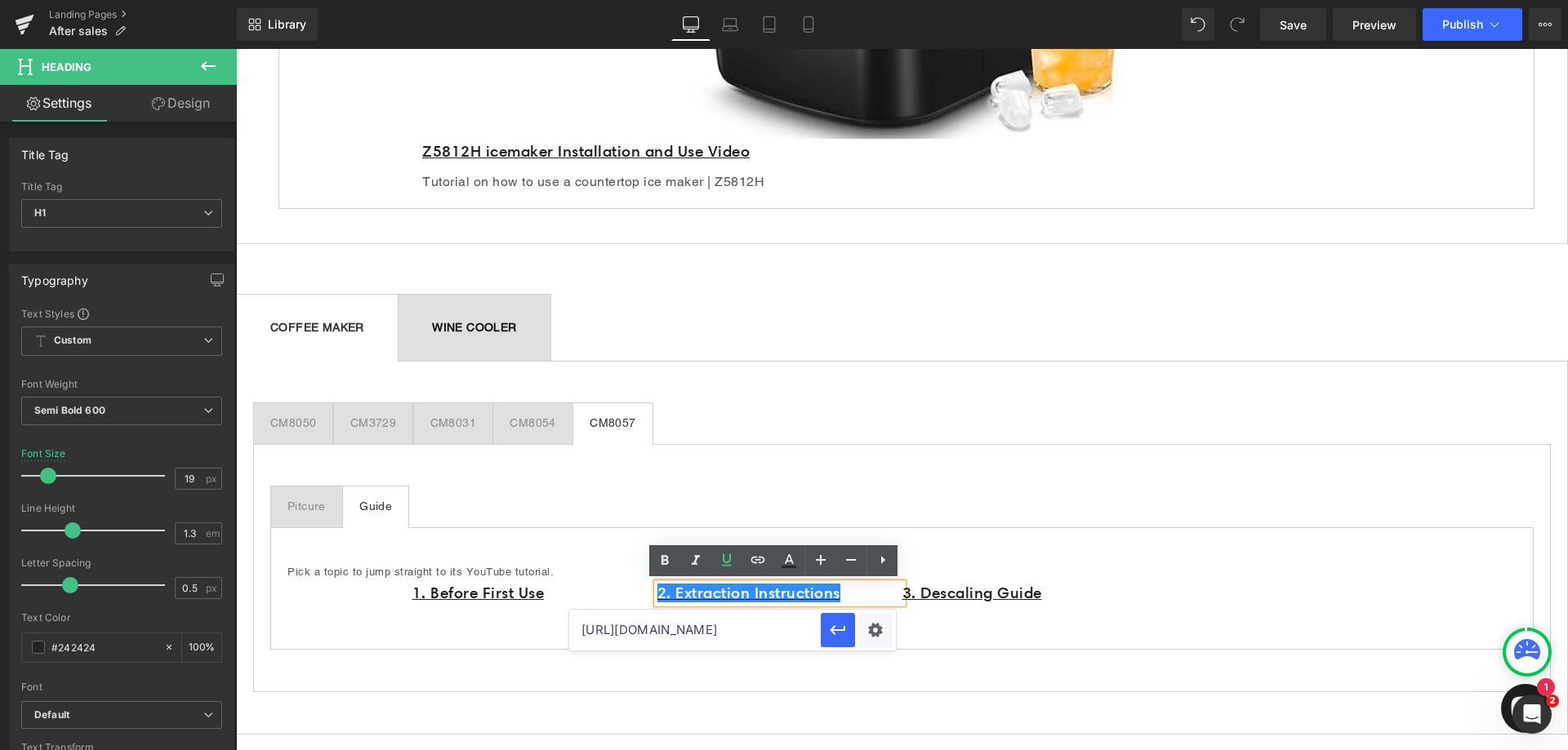
scroll to position [0, 74]
type input "[URL][DOMAIN_NAME]"
click at [834, 638] on icon "button" at bounding box center [838, 630] width 20 height 20
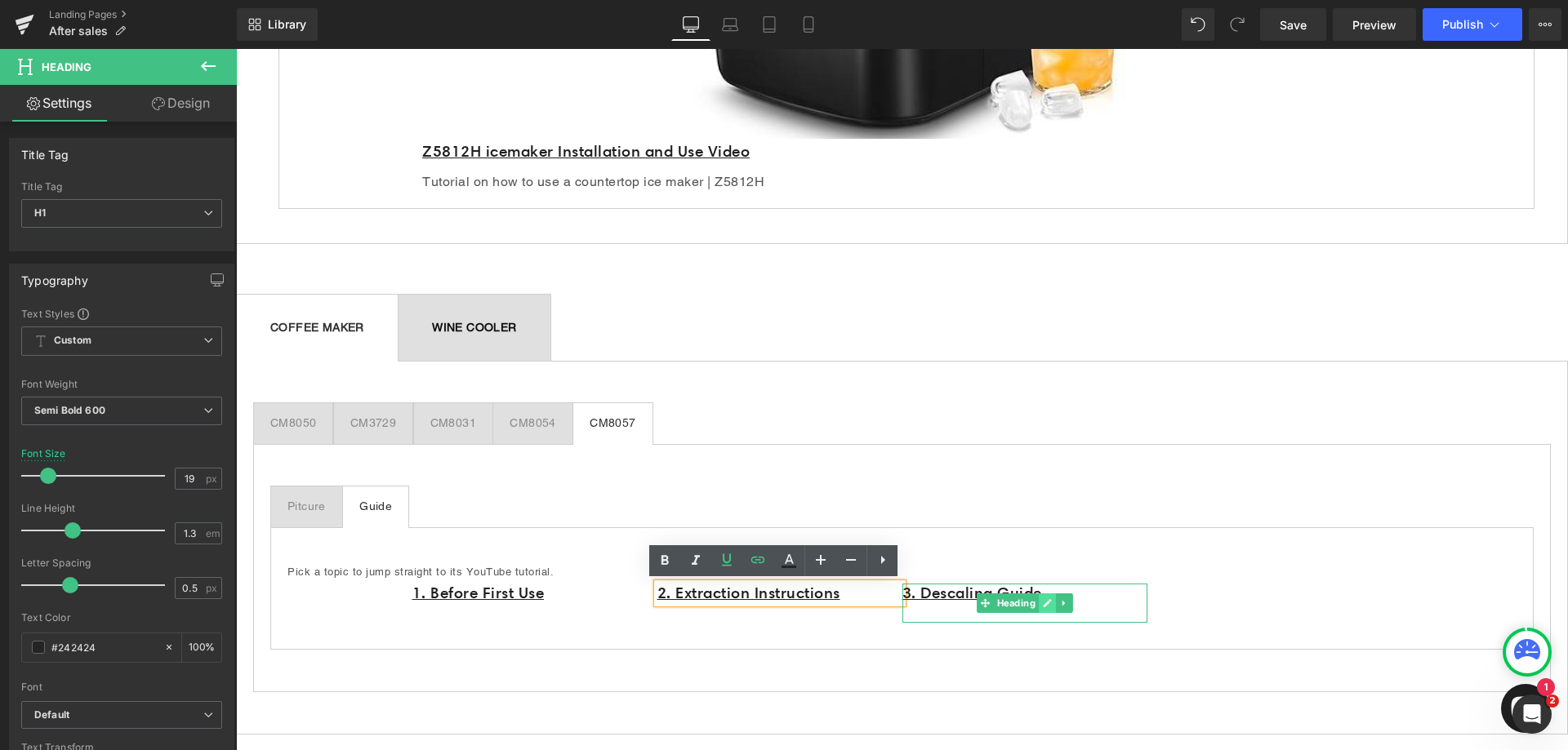
click at [1039, 598] on link at bounding box center [1047, 603] width 17 height 20
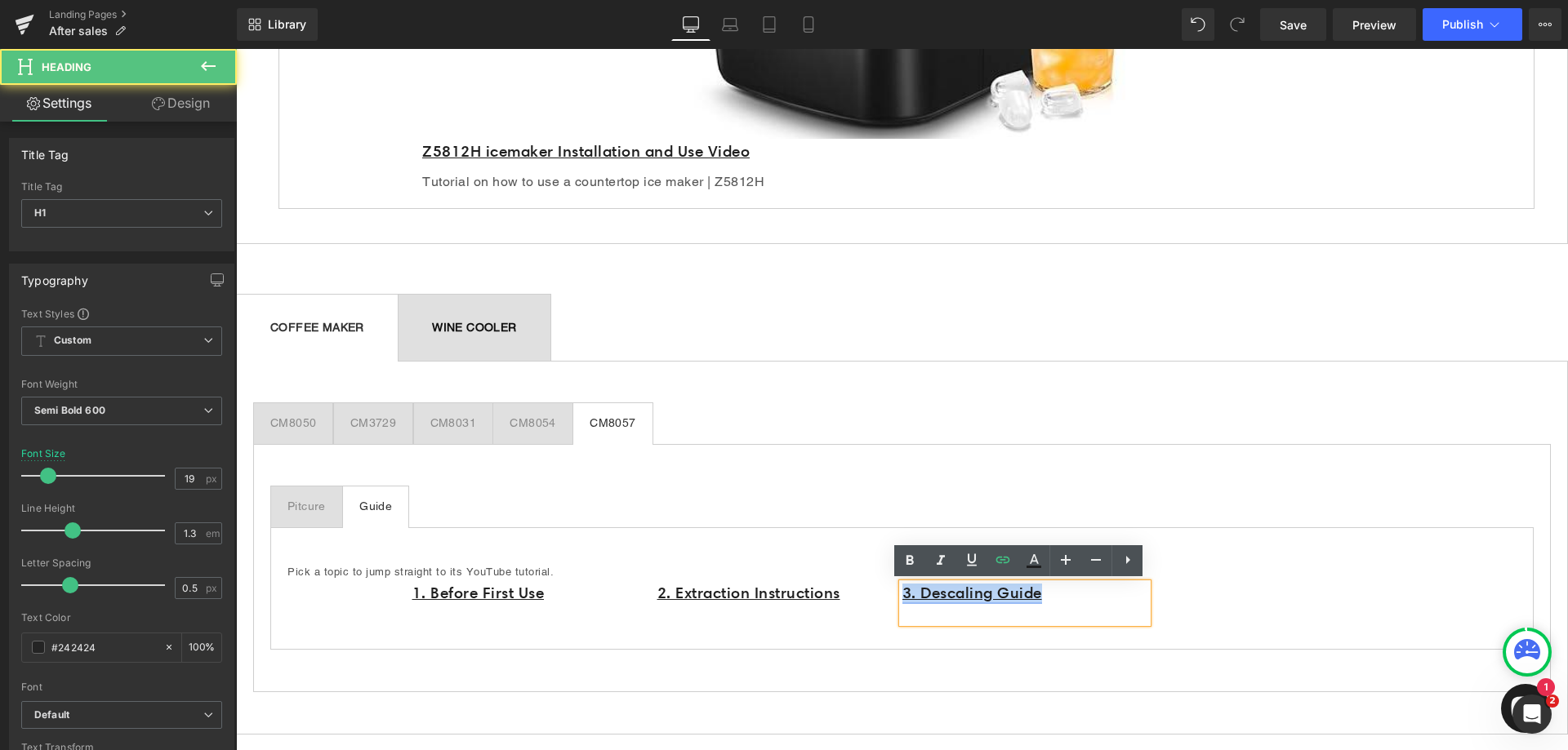
drag, startPoint x: 1051, startPoint y: 596, endPoint x: 895, endPoint y: 588, distance: 156.2
click at [903, 588] on h1 "3. Descaling Guide" at bounding box center [1025, 593] width 245 height 21
paste div
drag, startPoint x: 1132, startPoint y: 591, endPoint x: 898, endPoint y: 599, distance: 234.1
click at [903, 599] on h1 "3. Milk Frothing Instructions" at bounding box center [1025, 593] width 245 height 21
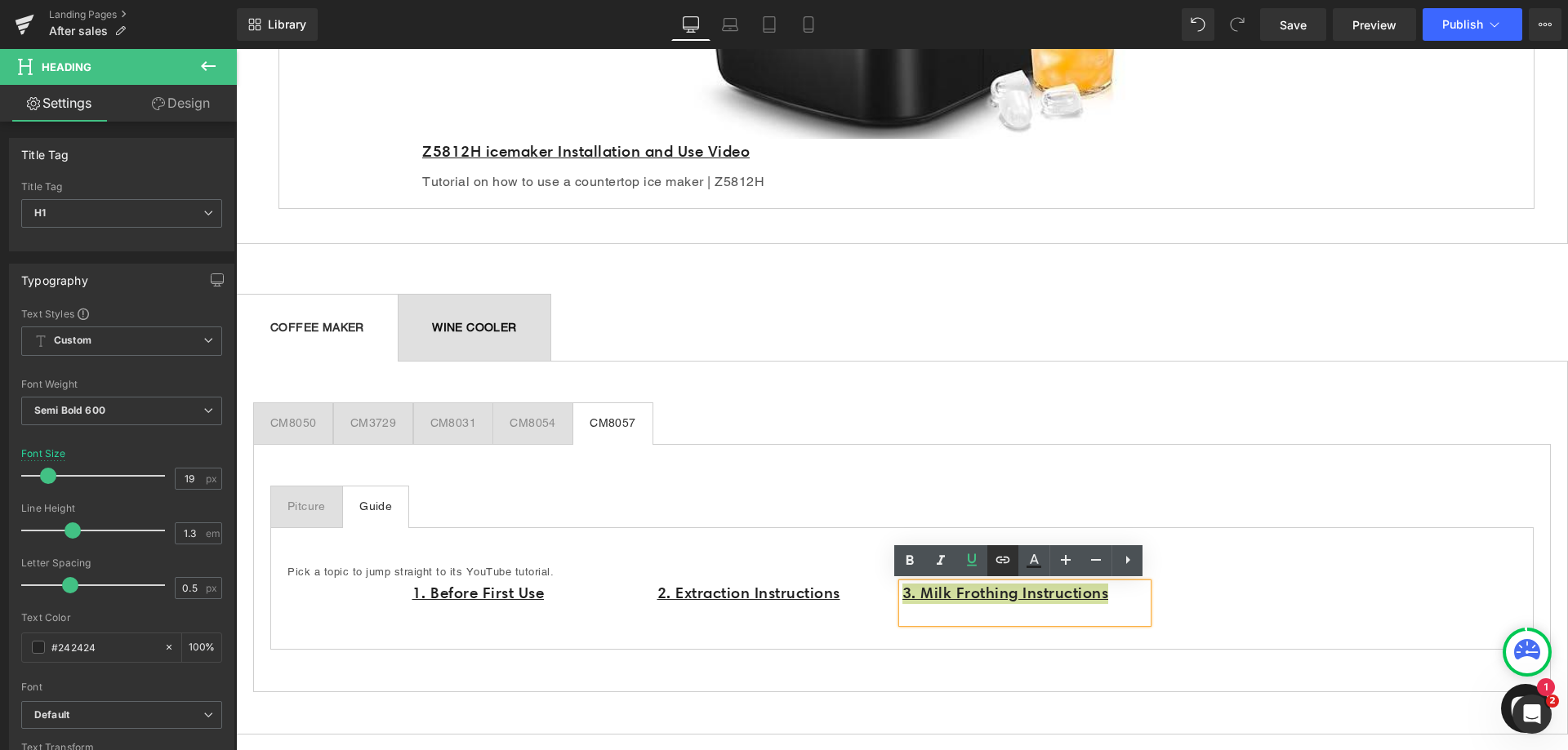
click at [1011, 560] on icon at bounding box center [1003, 560] width 20 height 20
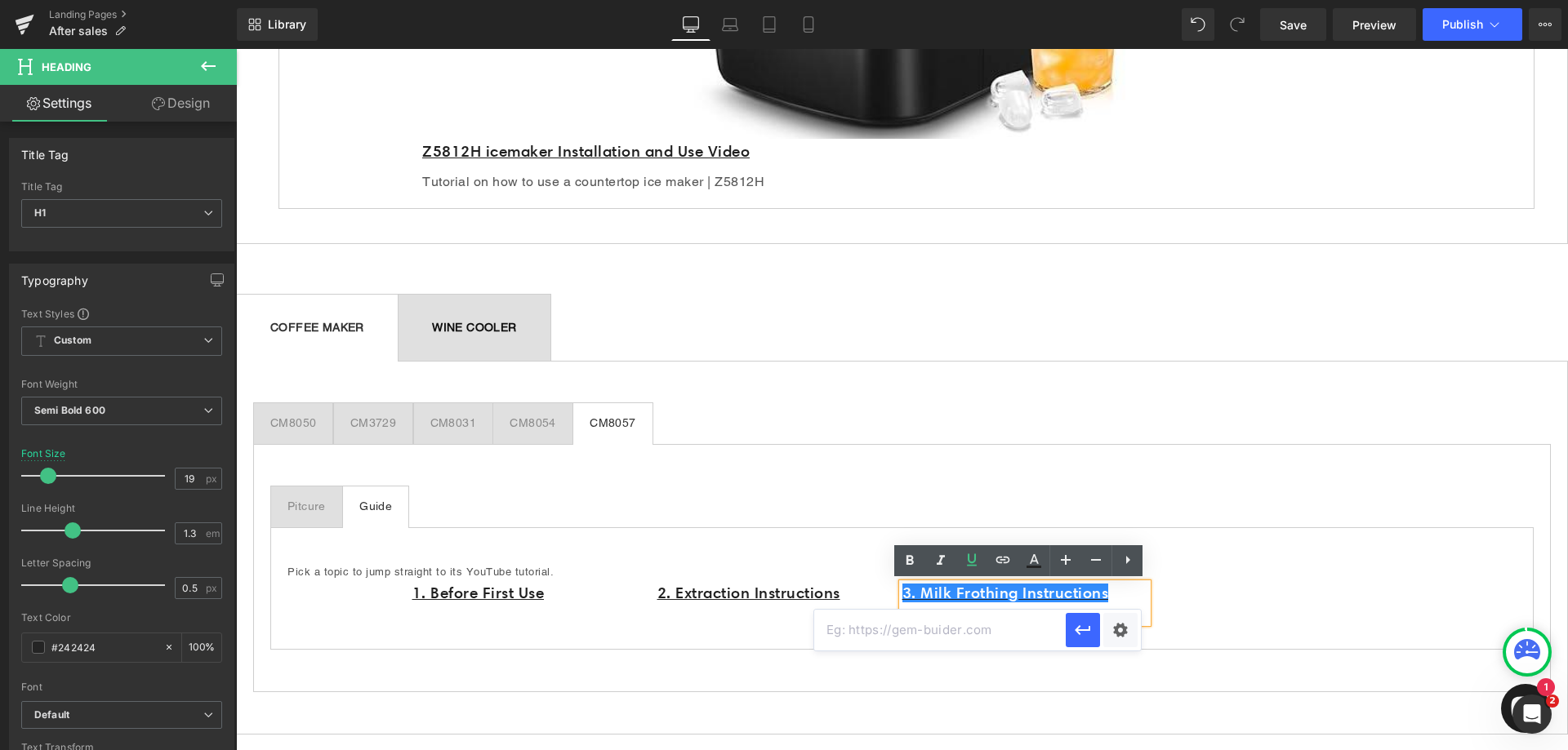
click at [944, 630] on input "text" at bounding box center [939, 630] width 251 height 41
paste input "[URL][DOMAIN_NAME]"
type input "[URL][DOMAIN_NAME]"
click at [1082, 630] on icon "button" at bounding box center [1082, 630] width 15 height 10
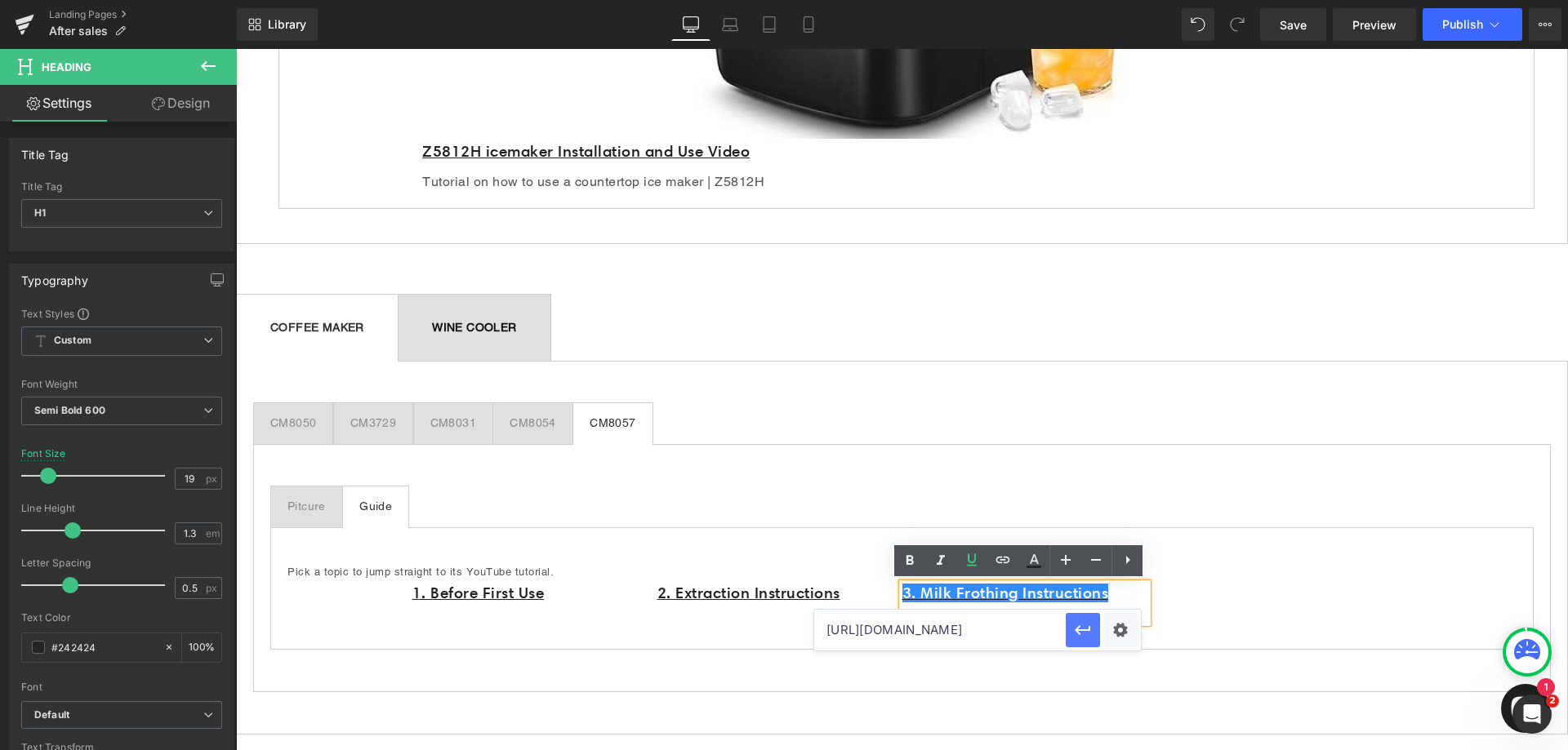
scroll to position [0, 0]
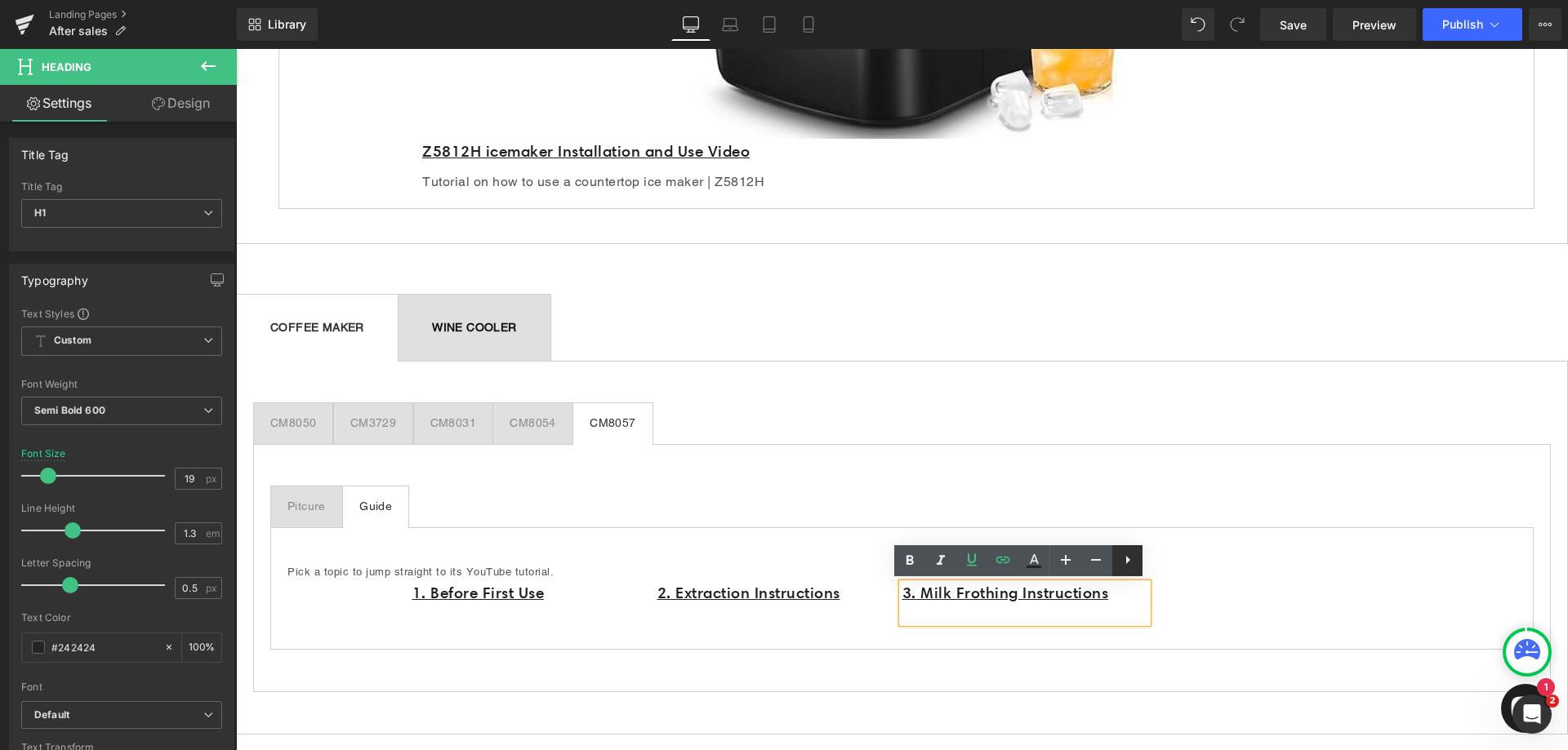
click at [1130, 562] on icon at bounding box center [1128, 560] width 20 height 20
click at [1270, 592] on span "Text Block" at bounding box center [1260, 599] width 53 height 20
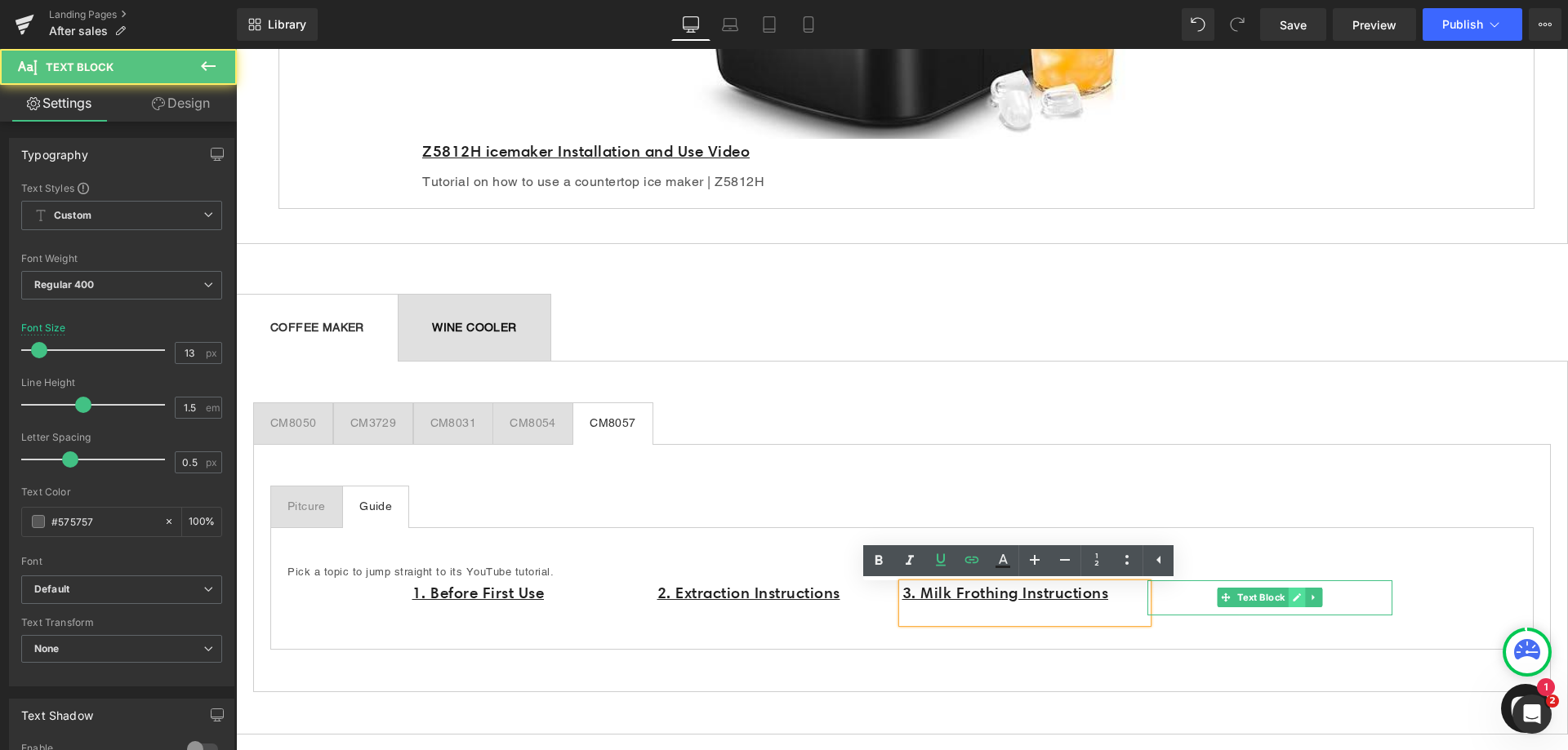
click at [1292, 596] on icon at bounding box center [1296, 598] width 8 height 8
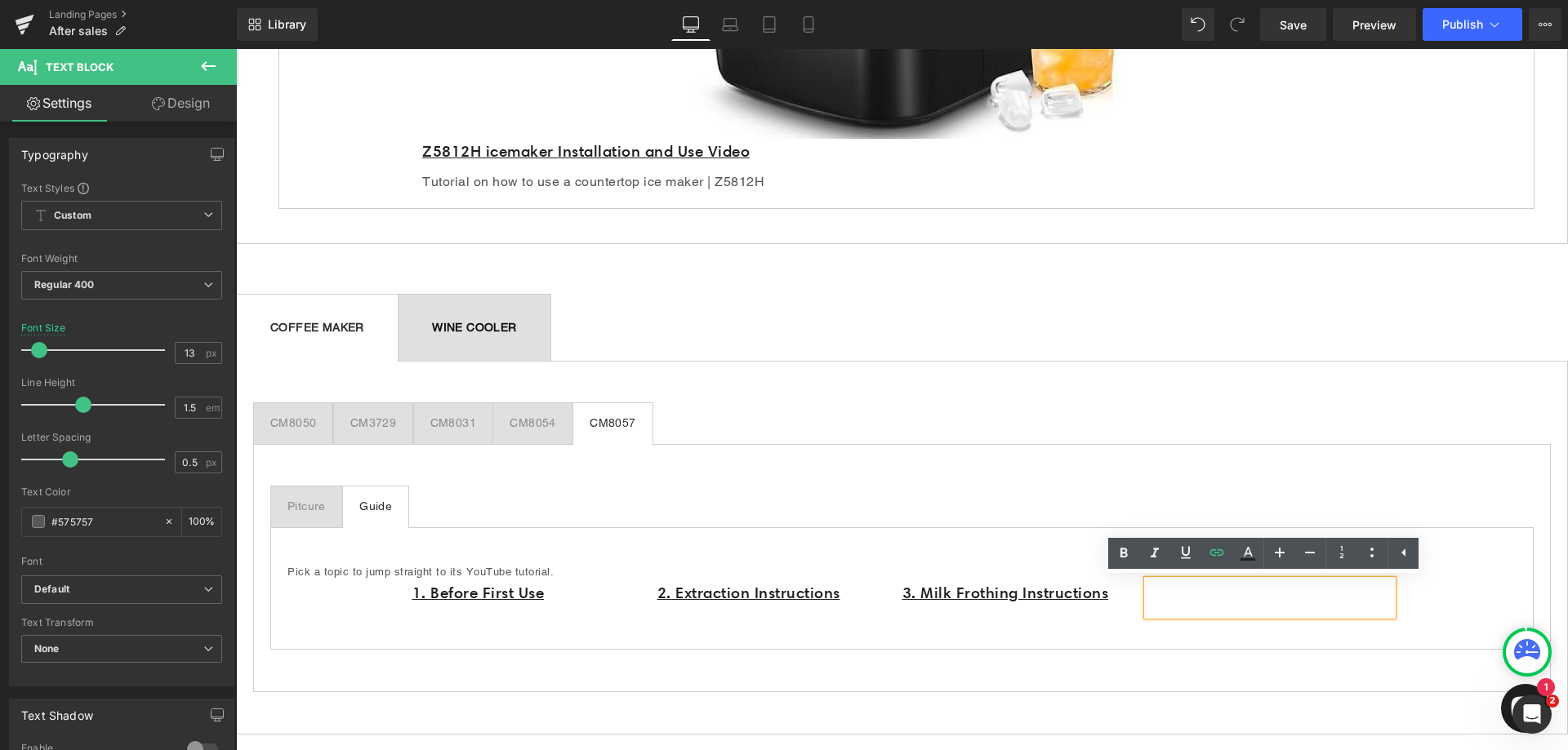
click at [1224, 606] on p at bounding box center [1270, 608] width 245 height 16
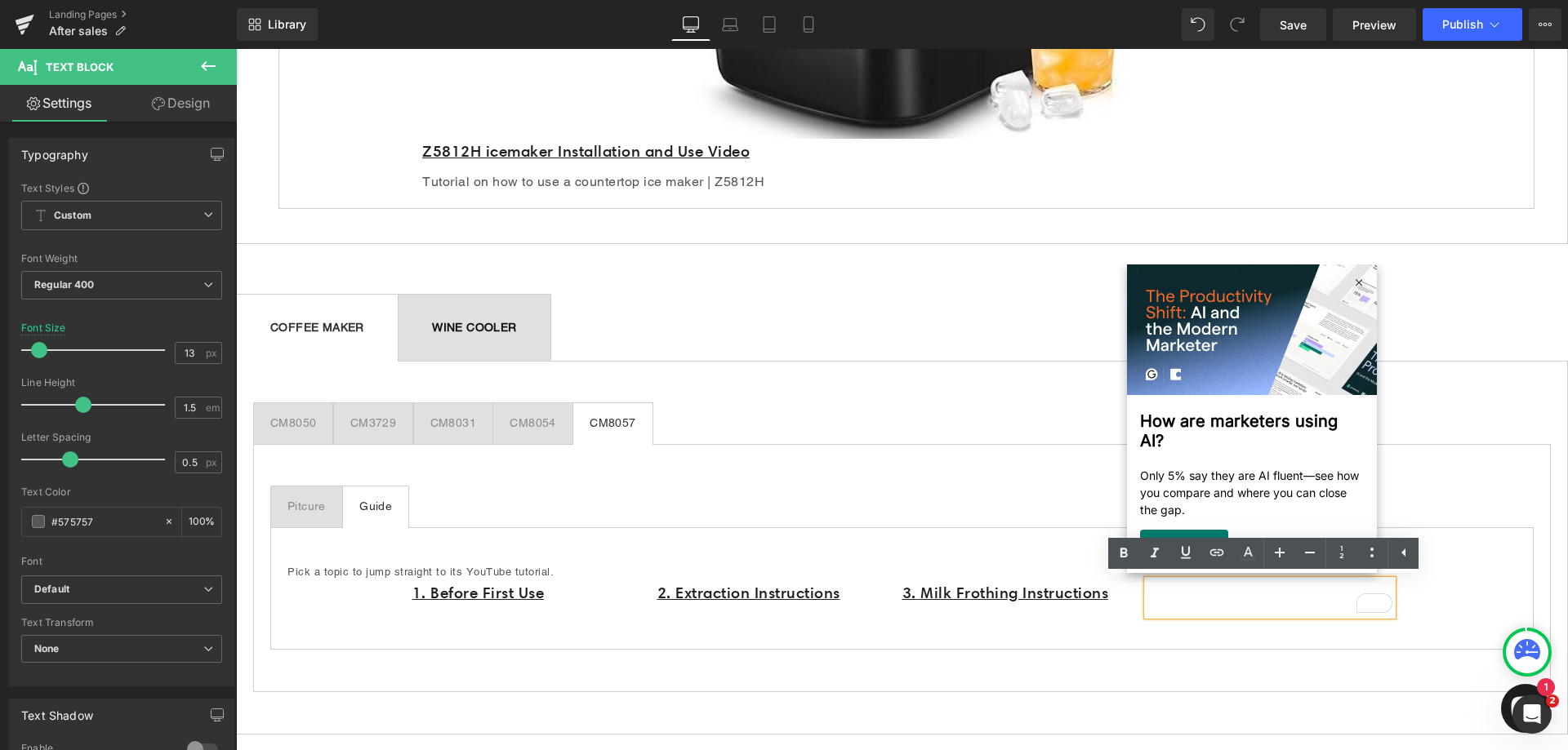
paste div "To enrich screen reader interactions, please activate Accessibility in Grammarl…"
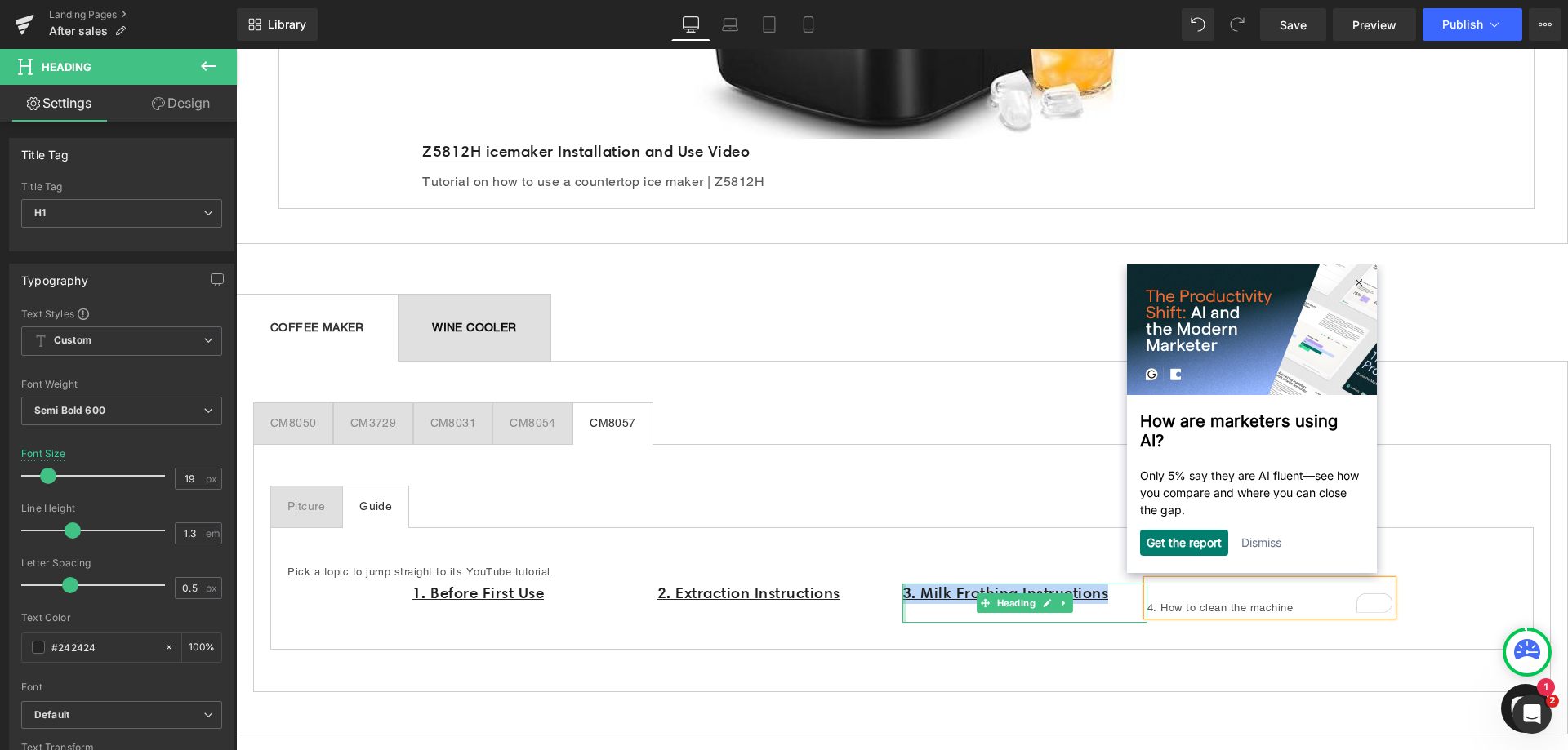
drag, startPoint x: 1124, startPoint y: 592, endPoint x: 897, endPoint y: 597, distance: 227.1
click at [903, 597] on div "3. Milk Frothing Instructions Heading" at bounding box center [1025, 603] width 245 height 40
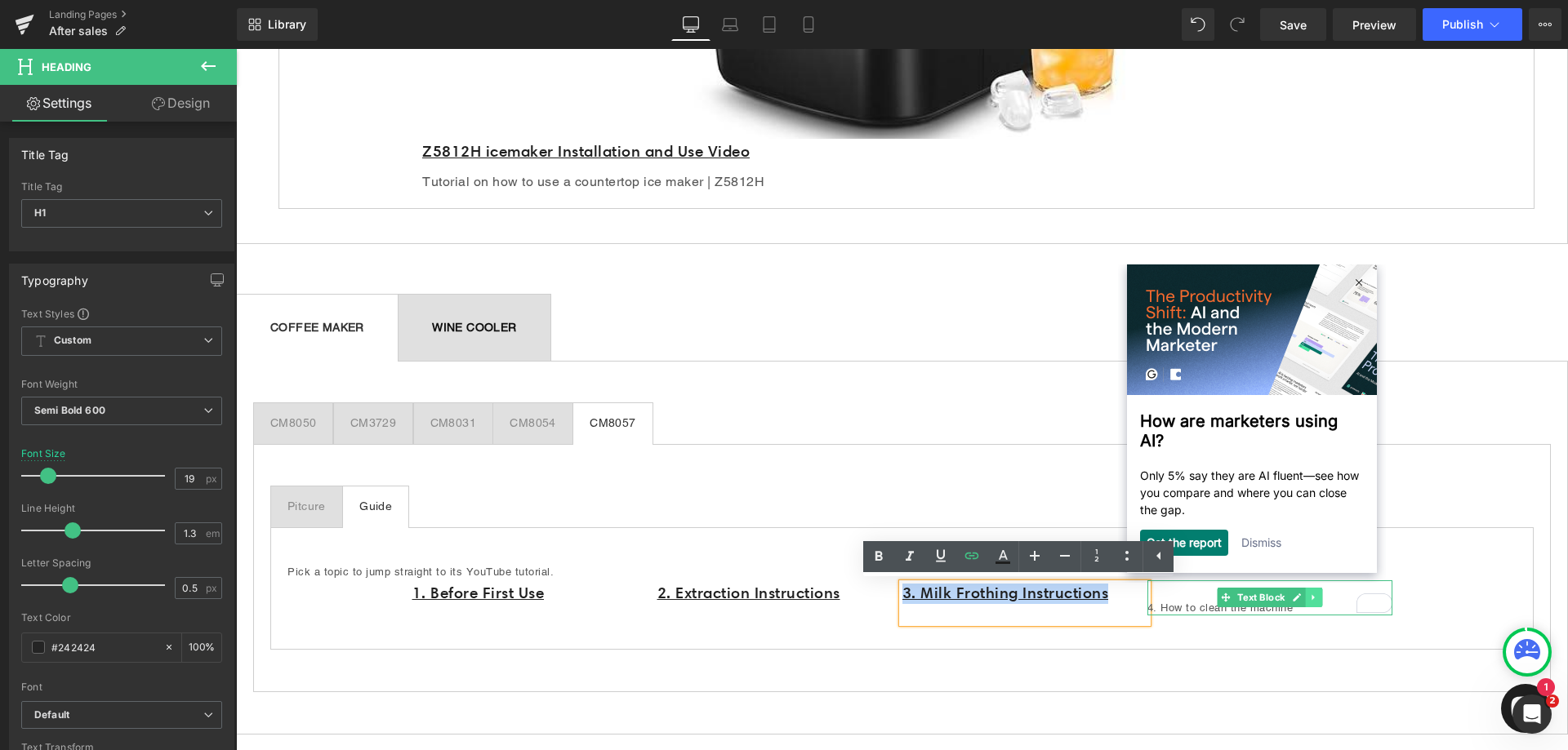
click at [1309, 600] on icon at bounding box center [1313, 597] width 9 height 10
click at [1317, 595] on icon at bounding box center [1321, 598] width 9 height 9
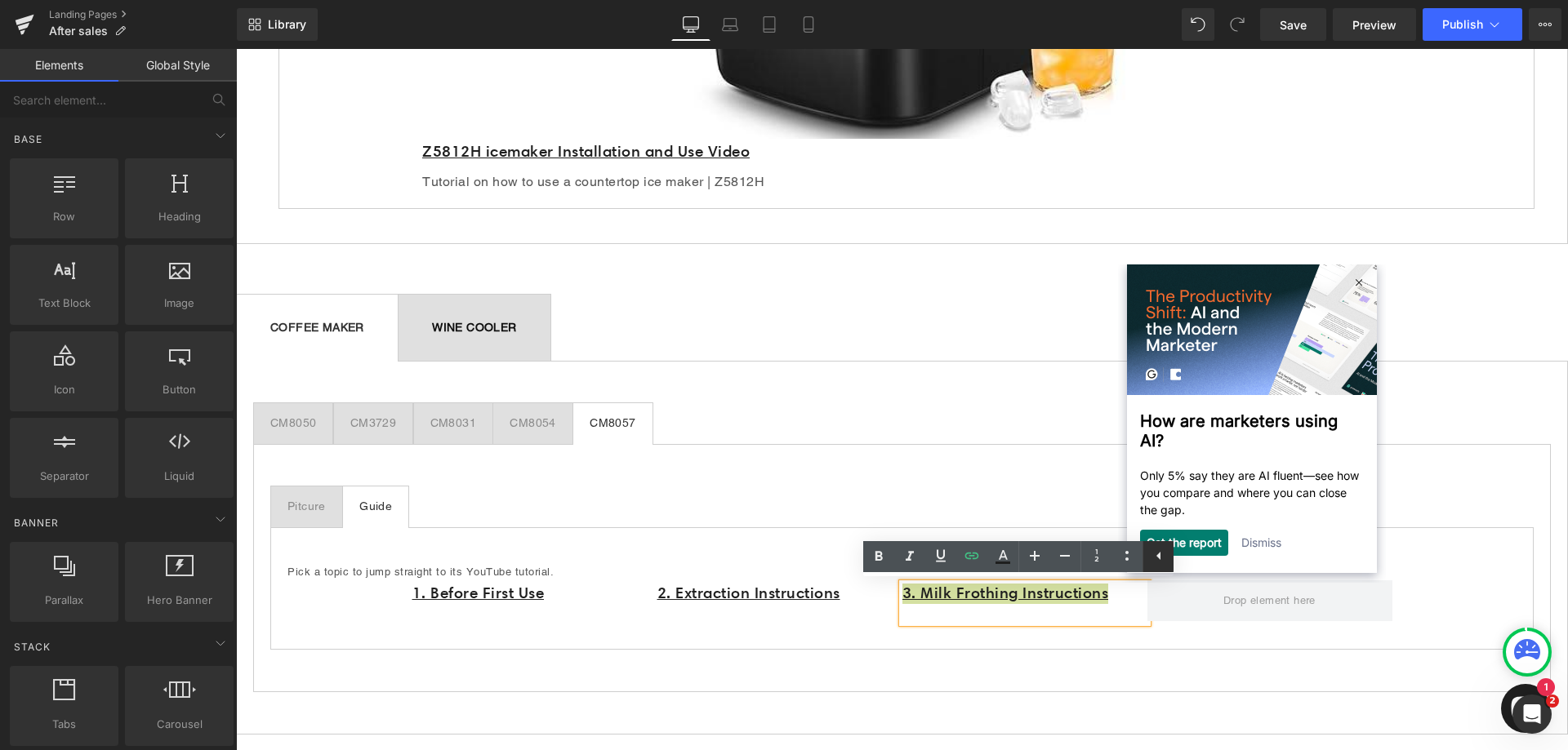
click at [1162, 561] on icon at bounding box center [1159, 556] width 20 height 20
click at [1171, 655] on div "Pitcure Text Block Guide Text Block Pick a topic to jump straight to its YouTub…" at bounding box center [902, 568] width 1263 height 214
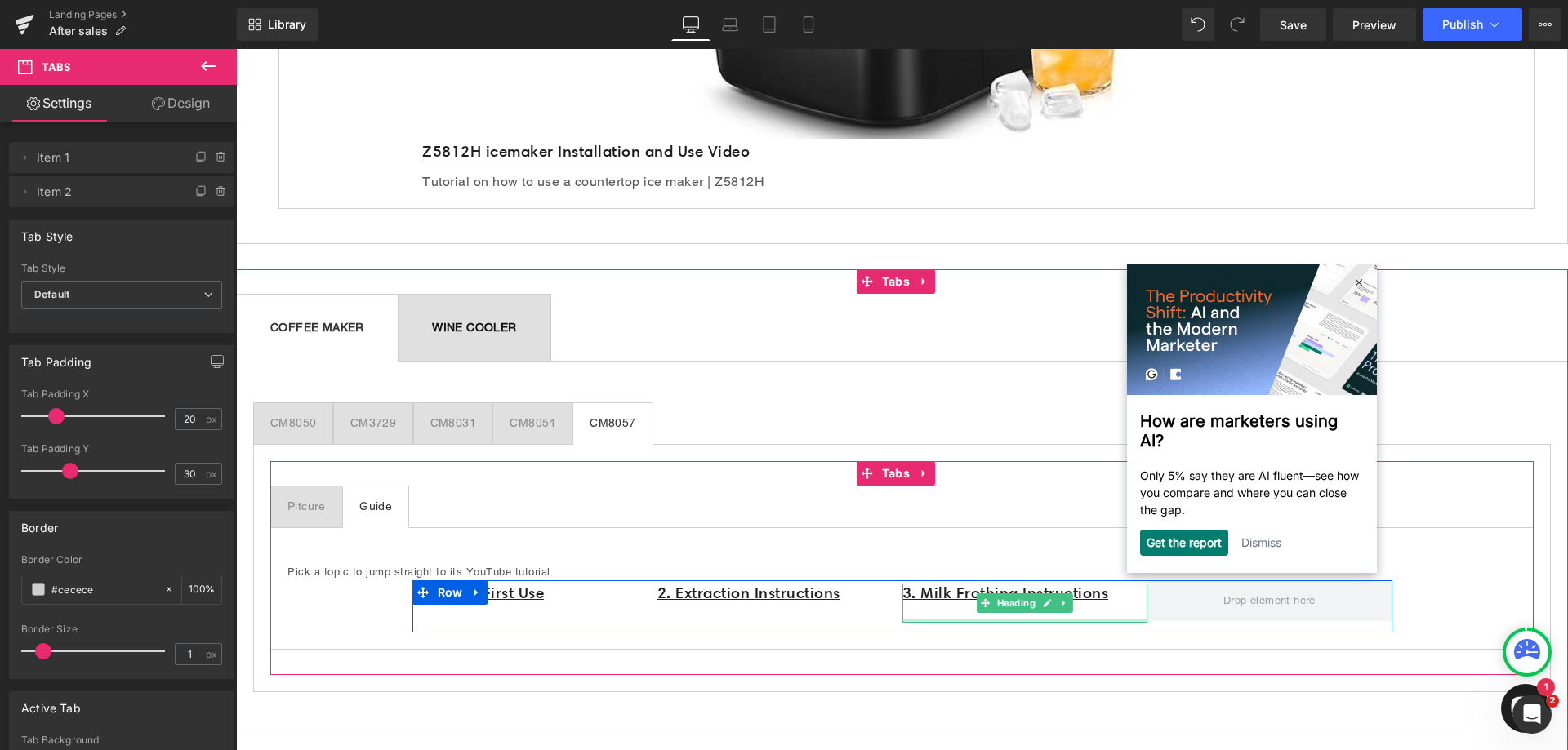
click at [1100, 621] on div at bounding box center [1025, 620] width 245 height 5
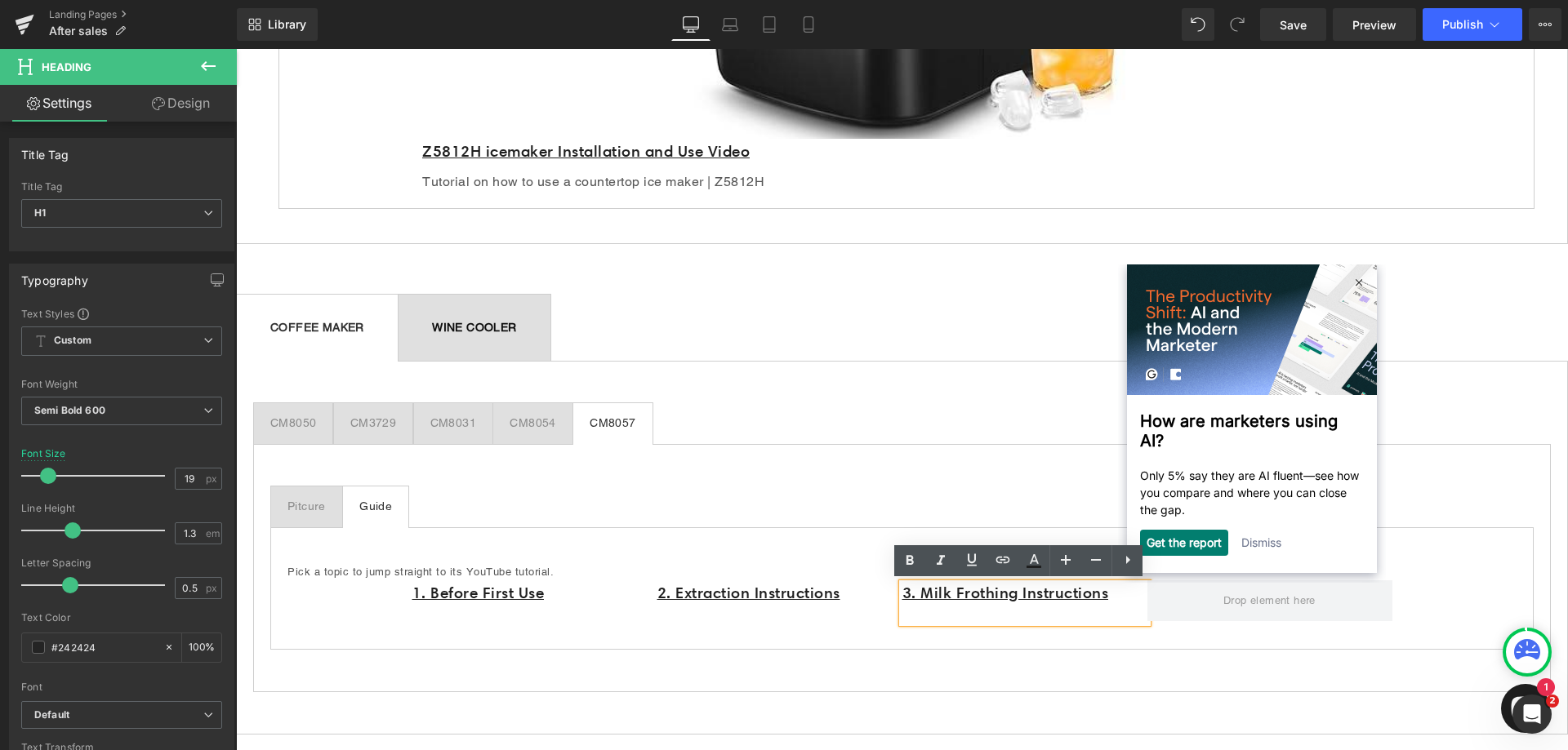
click at [834, 536] on div "Pick a topic to jump straight to its YouTube tutorial. Text Block 1. Before Fir…" at bounding box center [902, 588] width 1263 height 122
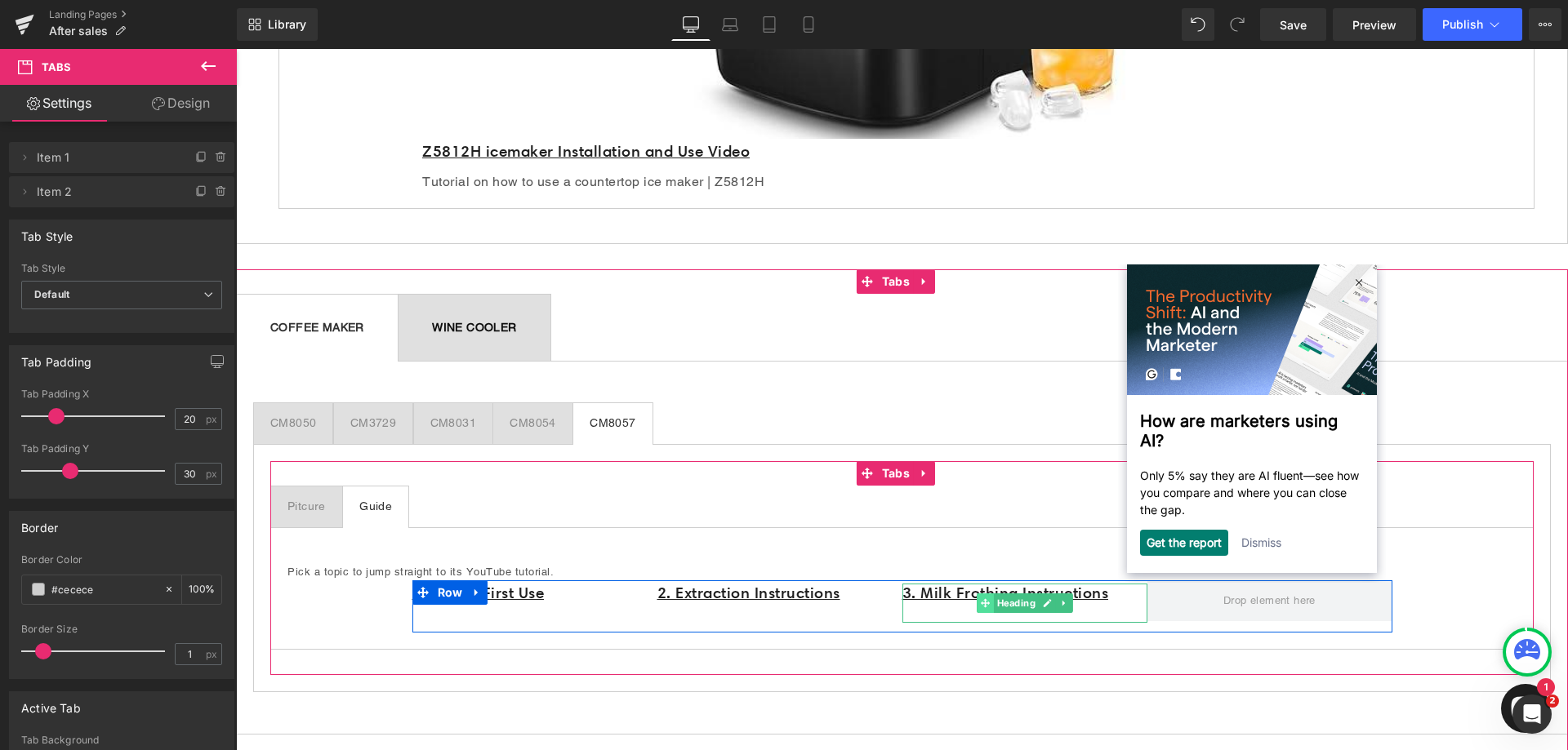
click at [980, 599] on icon at bounding box center [984, 602] width 9 height 9
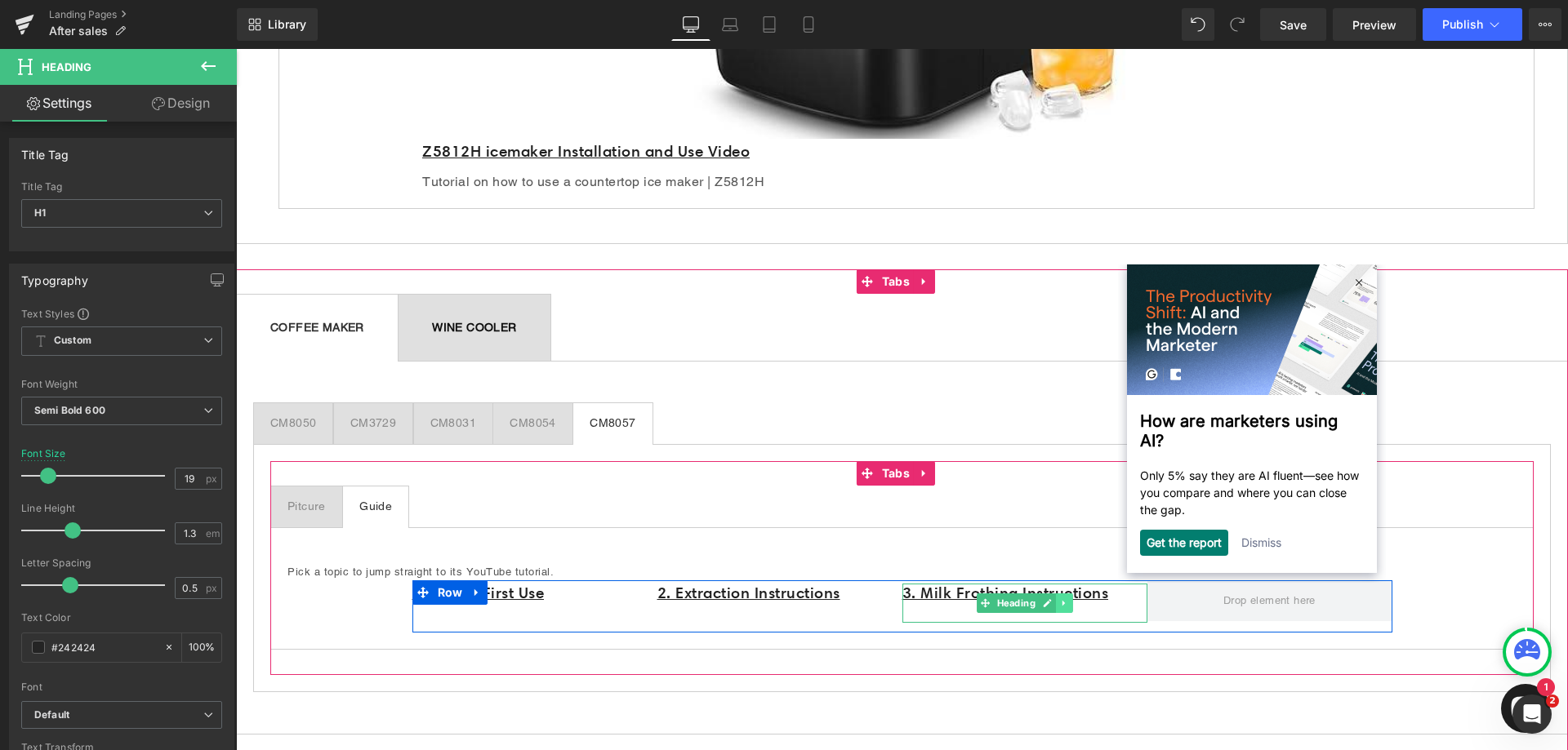
click at [1059, 606] on icon at bounding box center [1063, 602] width 9 height 10
click at [1050, 601] on icon at bounding box center [1055, 602] width 9 height 9
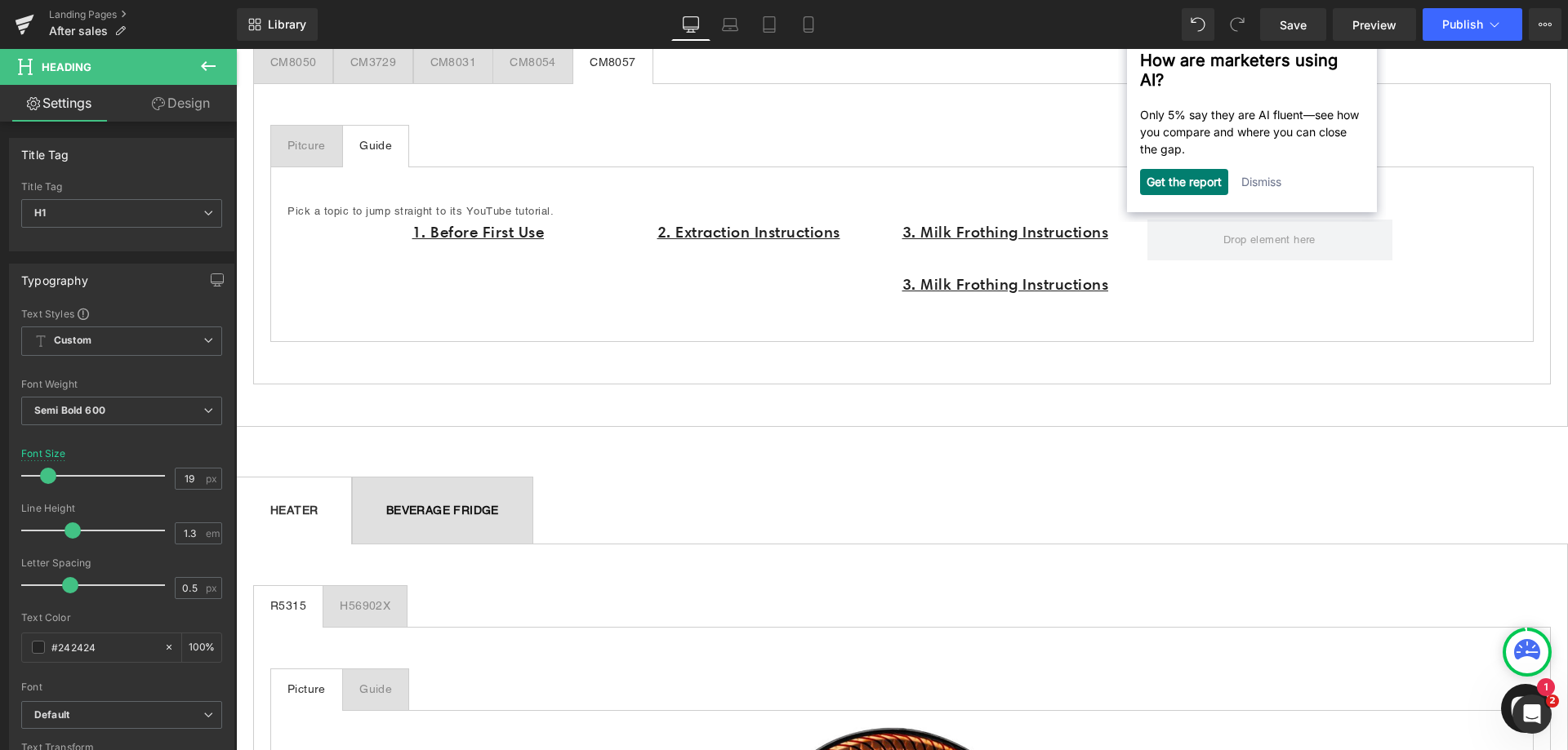
scroll to position [1174, 0]
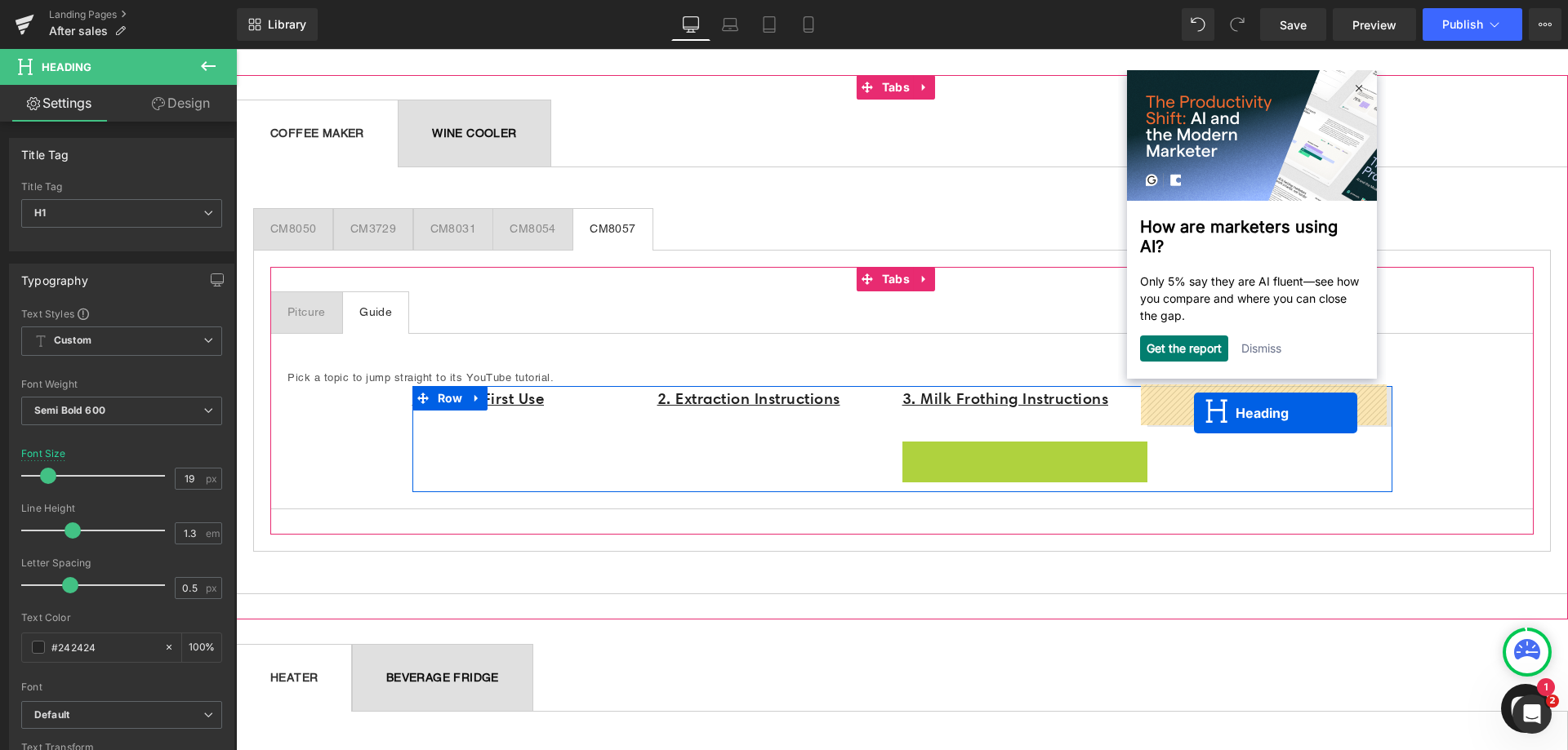
drag, startPoint x: 974, startPoint y: 464, endPoint x: 1194, endPoint y: 413, distance: 225.8
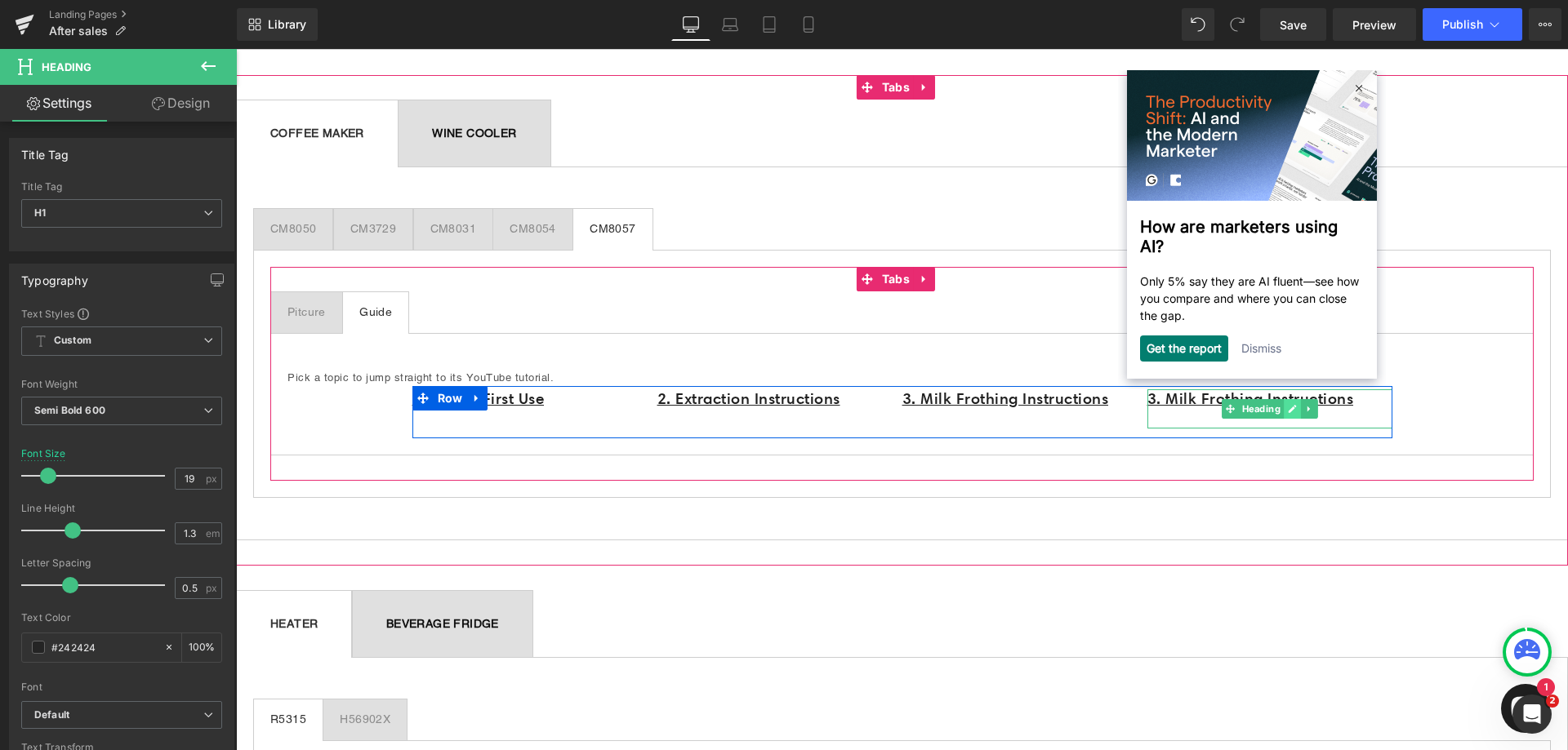
click at [1288, 408] on icon at bounding box center [1292, 409] width 8 height 8
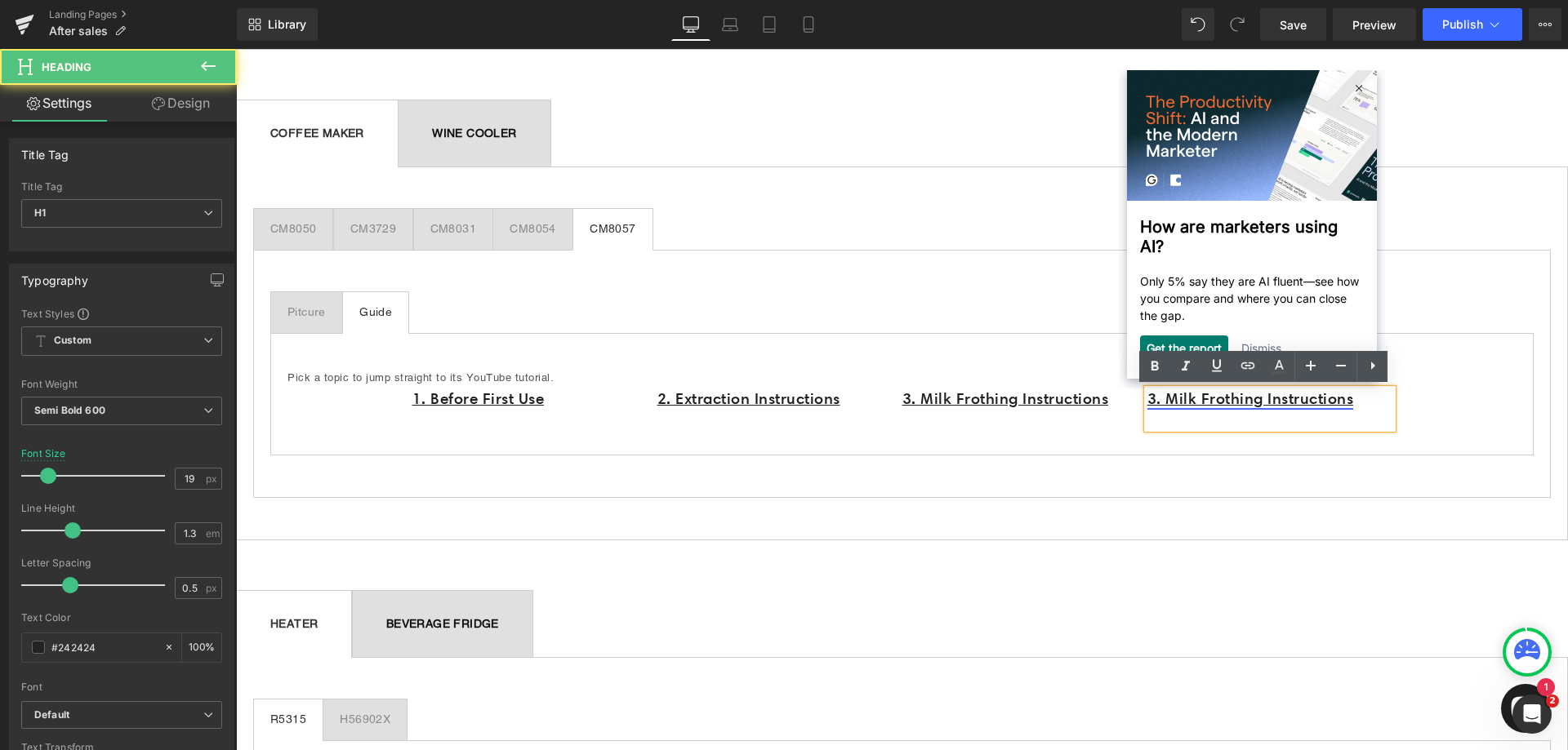
click at [1208, 399] on link "3. Milk Frothing Instructions" at bounding box center [1251, 399] width 207 height 19
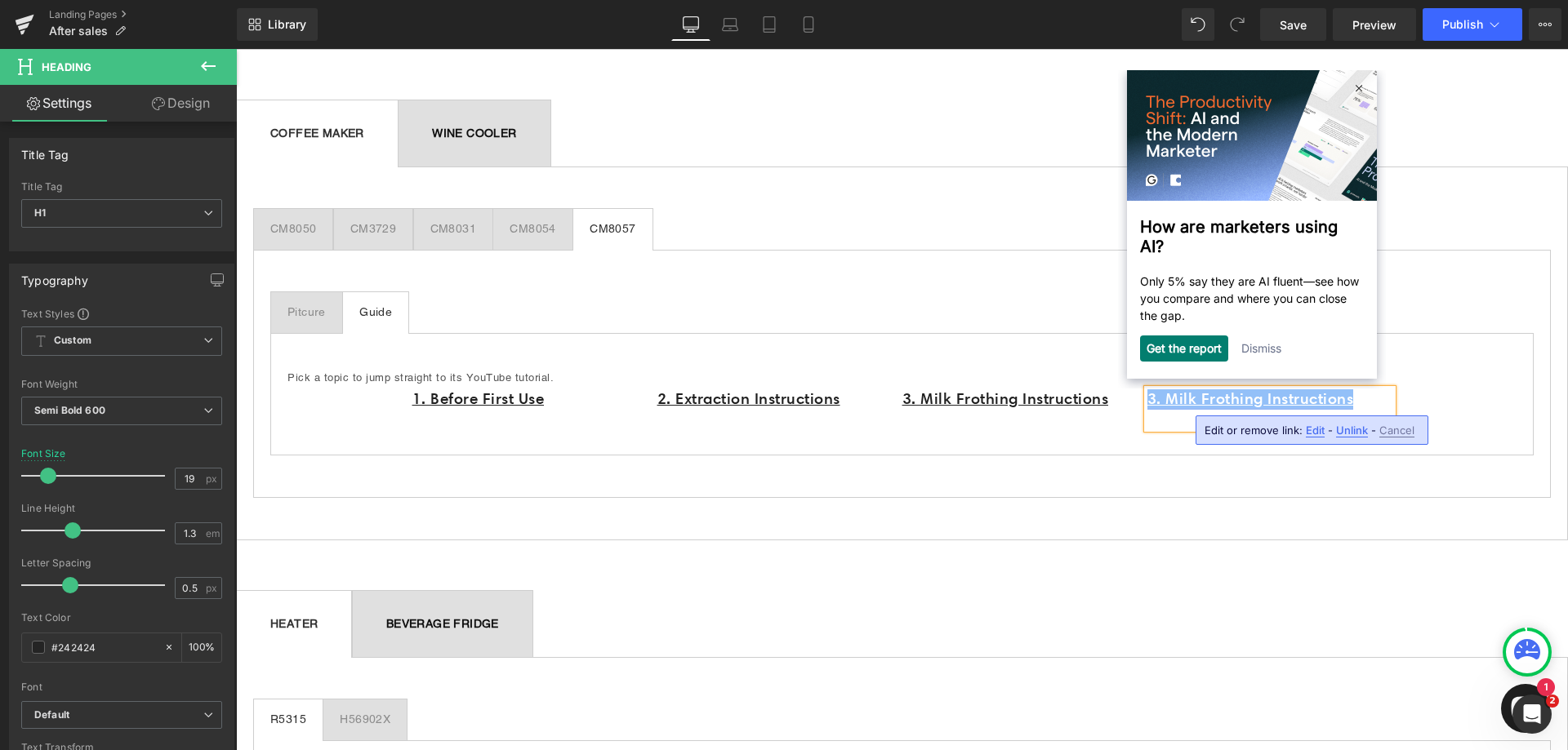
paste div
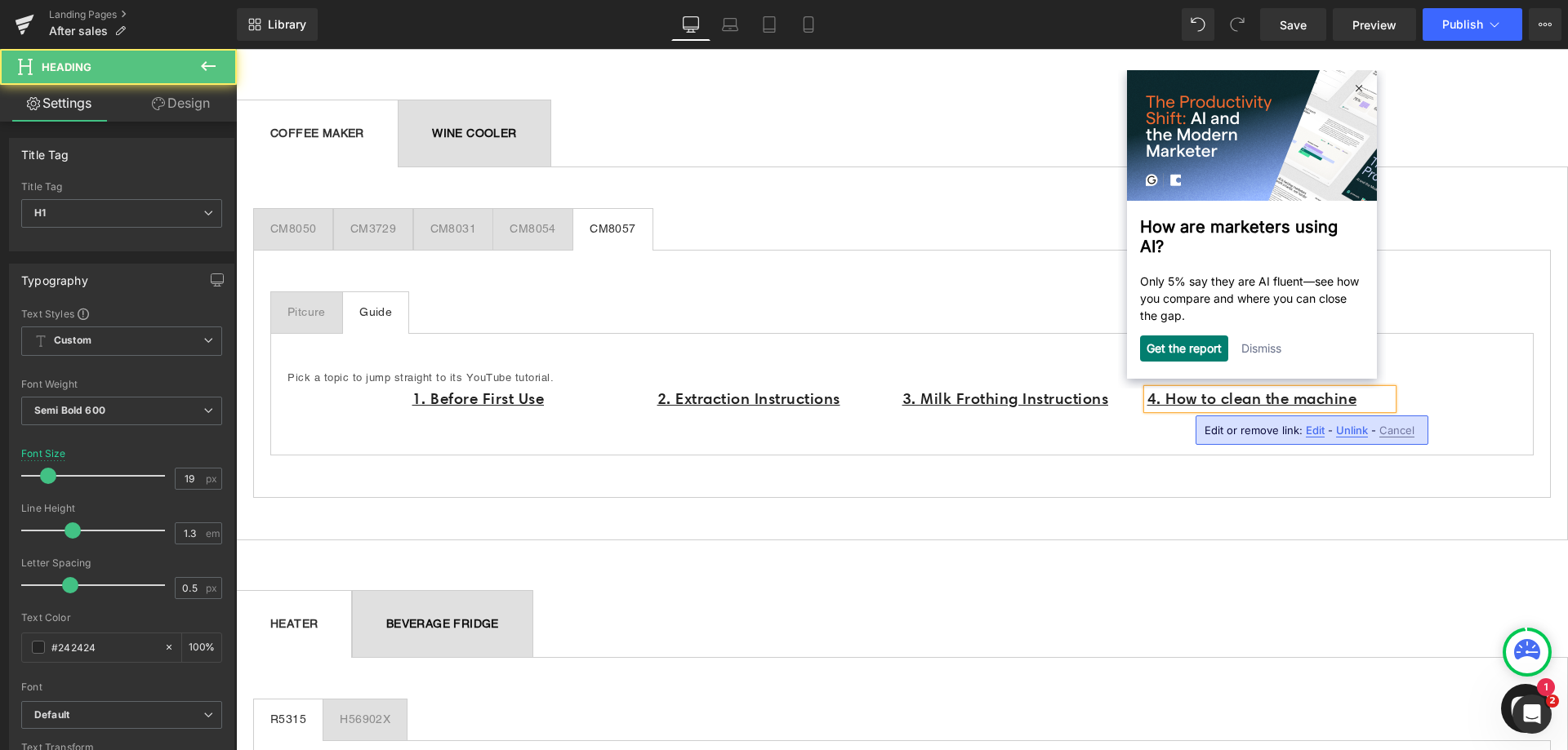
drag, startPoint x: 1358, startPoint y: 399, endPoint x: 1137, endPoint y: 391, distance: 221.1
click at [1147, 391] on div "4. How to clean the machine" at bounding box center [1270, 399] width 245 height 21
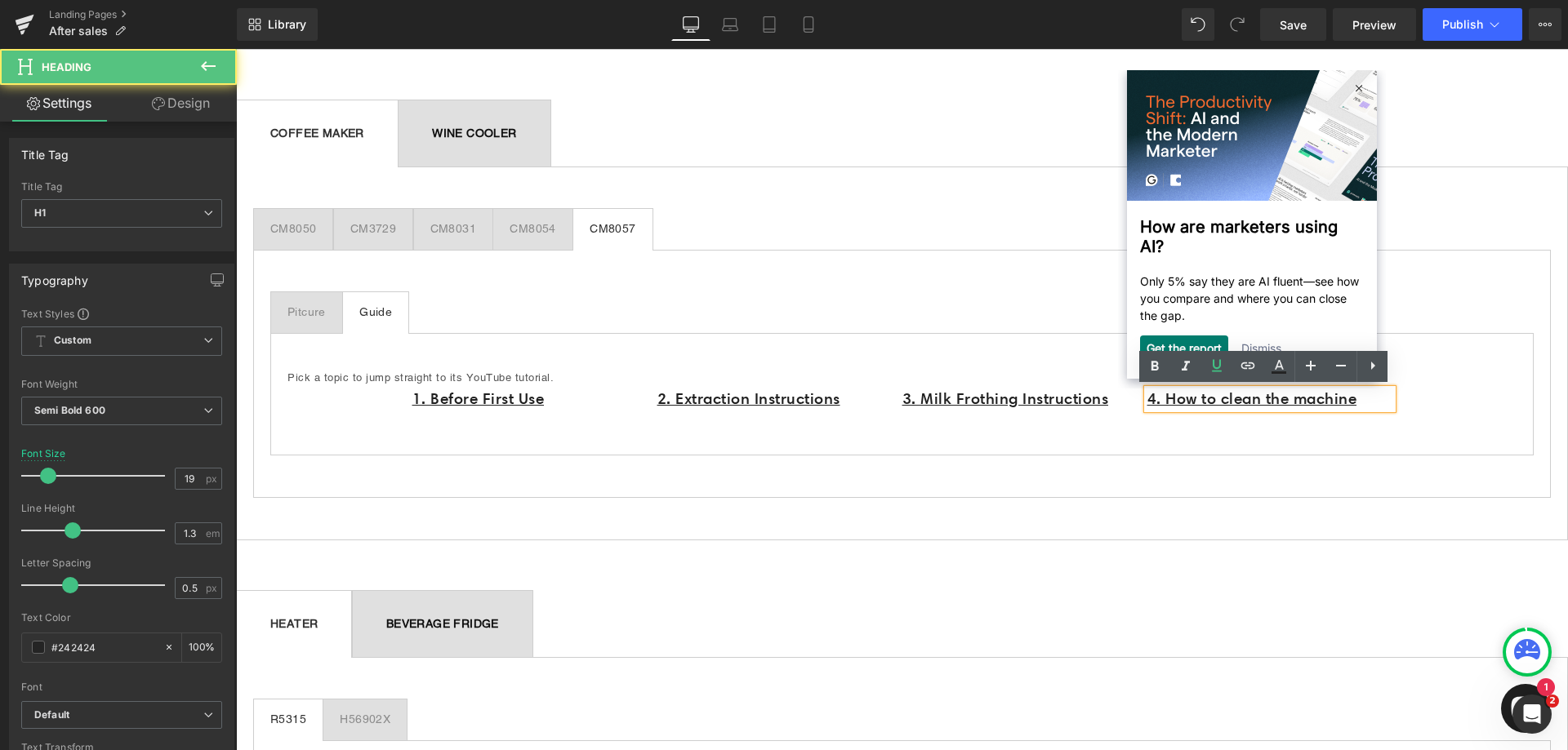
drag, startPoint x: 1370, startPoint y: 400, endPoint x: 1140, endPoint y: 396, distance: 230.0
click at [1147, 396] on div "4. How to clean the machine" at bounding box center [1270, 399] width 245 height 21
click at [1245, 369] on icon at bounding box center [1248, 366] width 20 height 20
click at [1267, 429] on h1 "4. How to clean the machine [URL][DOMAIN_NAME]" at bounding box center [1270, 409] width 245 height 40
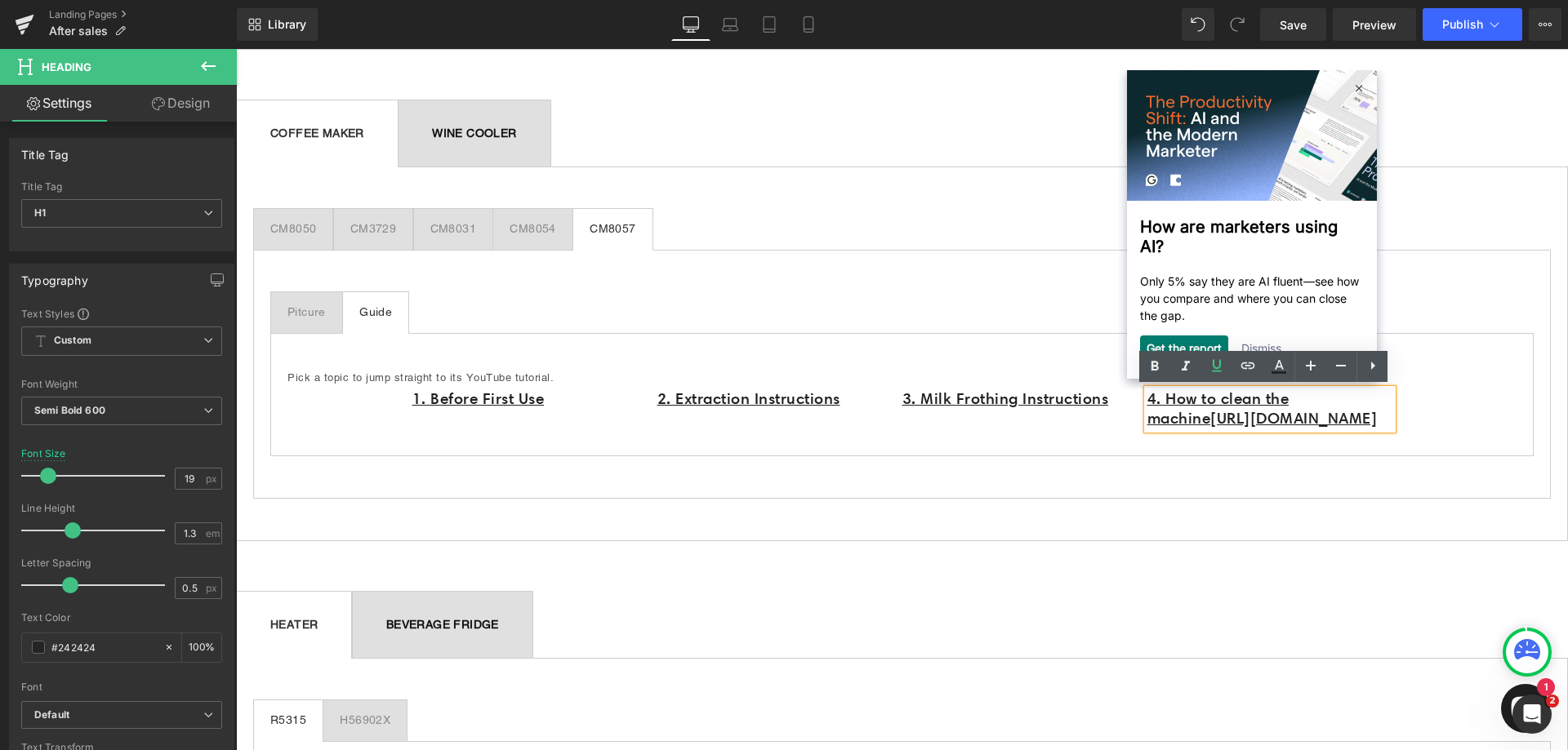
drag, startPoint x: 1219, startPoint y: 444, endPoint x: 1207, endPoint y: 422, distance: 25.1
click at [1207, 422] on h1 "4. How to clean the machine [URL][DOMAIN_NAME]" at bounding box center [1270, 409] width 245 height 40
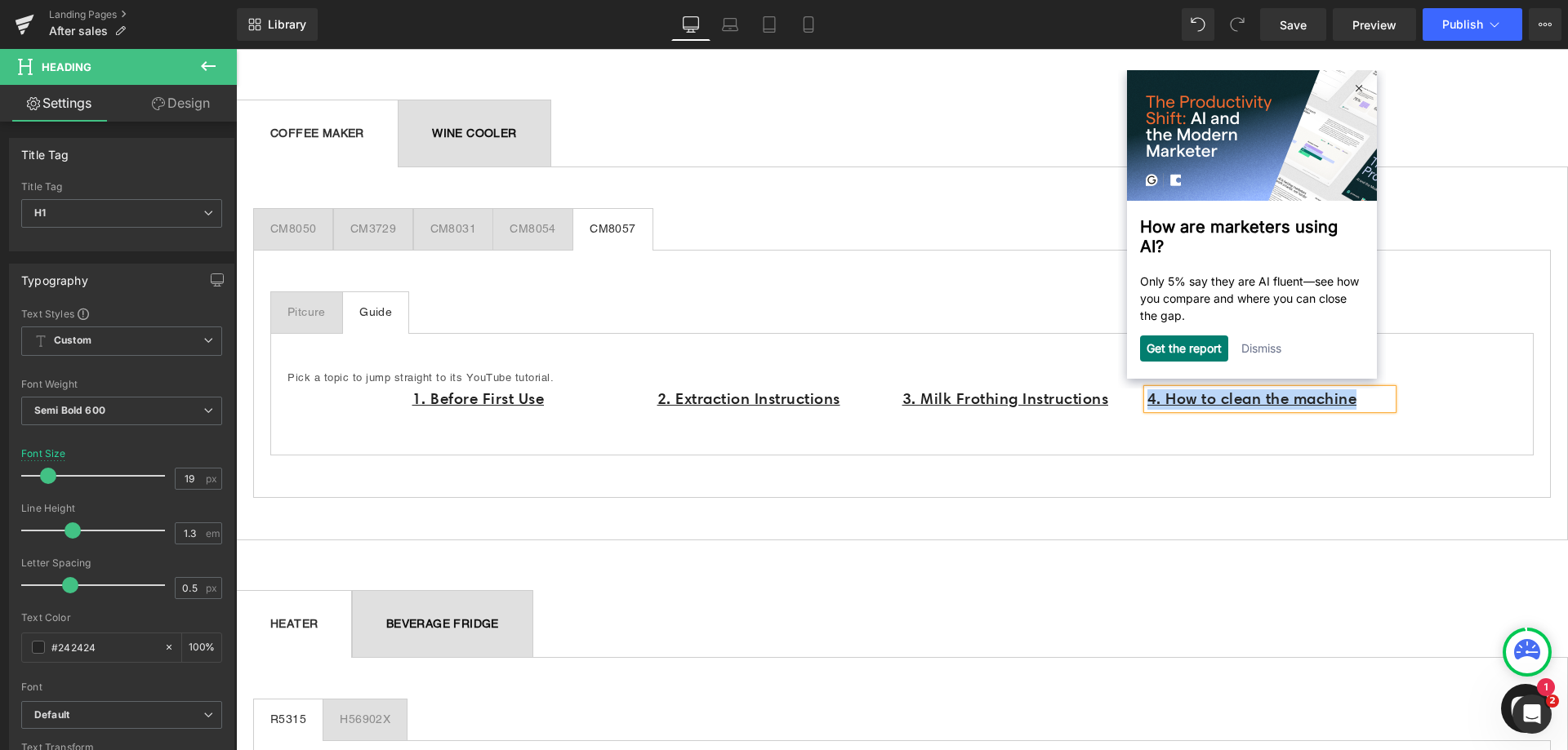
drag, startPoint x: 1369, startPoint y: 397, endPoint x: 1144, endPoint y: 396, distance: 225.0
click at [1147, 396] on h1 "4. How to clean the machine" at bounding box center [1270, 399] width 245 height 21
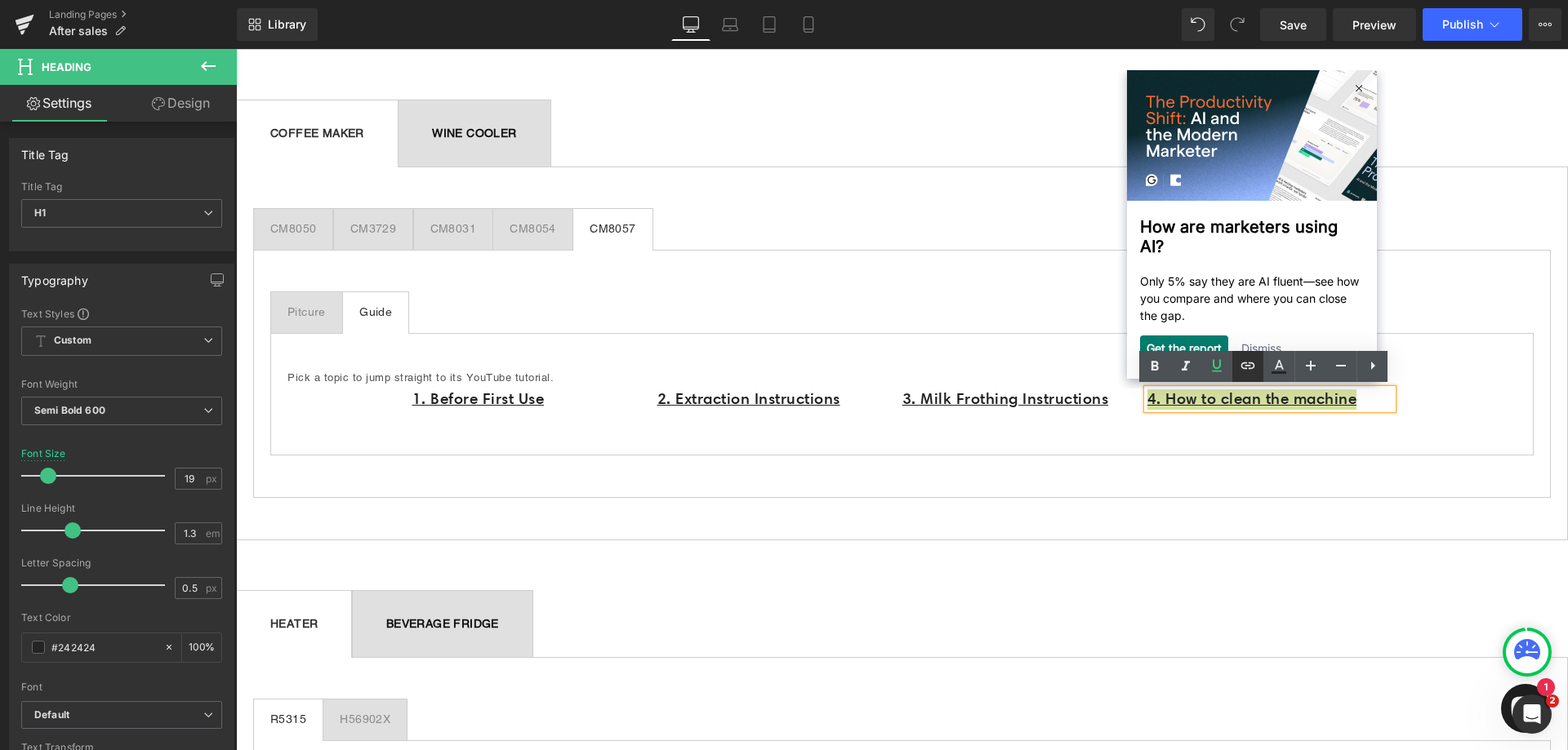
click at [1259, 369] on link at bounding box center [1247, 366] width 31 height 31
click at [1169, 440] on input "text" at bounding box center [1184, 436] width 251 height 41
paste input "[URL][DOMAIN_NAME]"
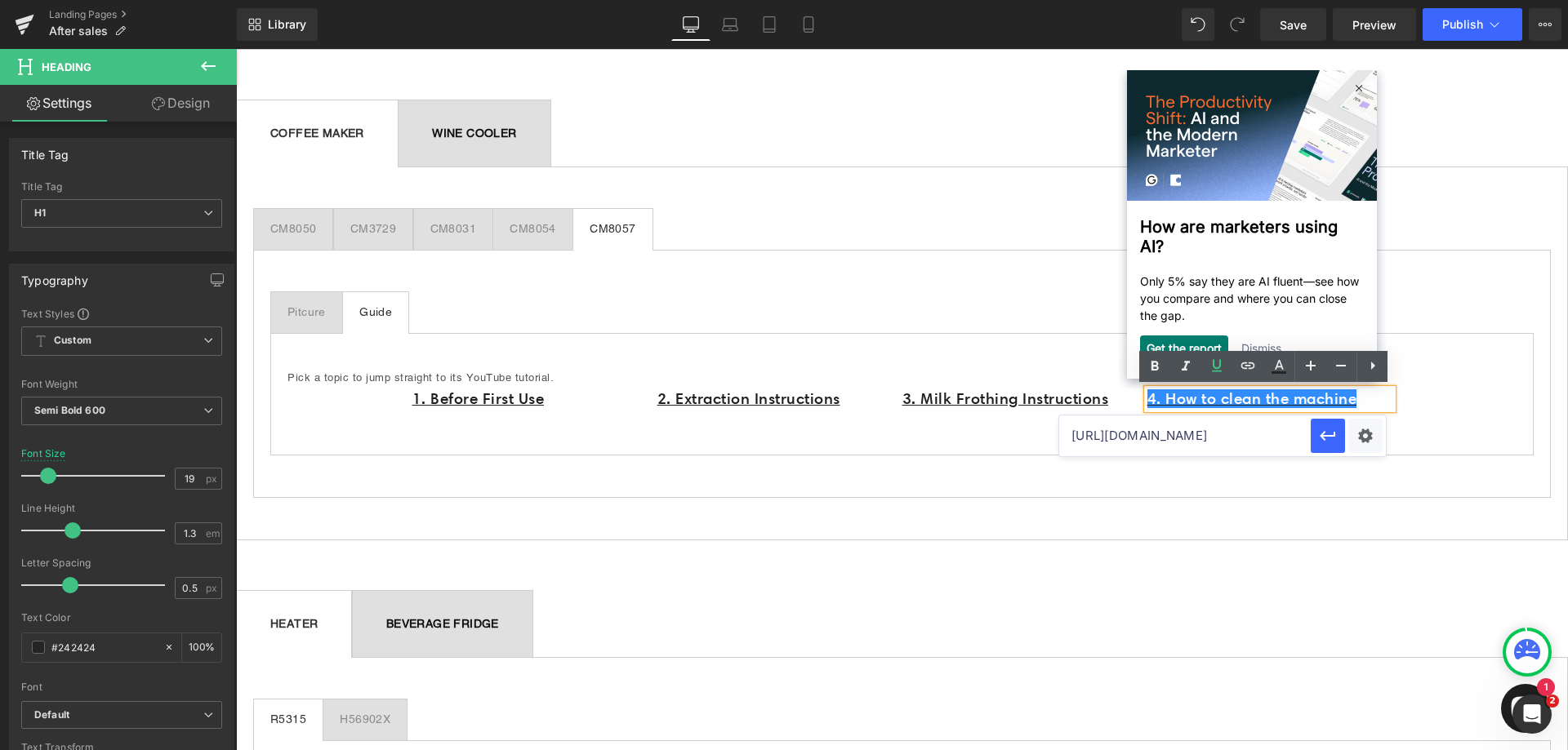
scroll to position [0, 73]
type input "[URL][DOMAIN_NAME]"
click at [1337, 436] on icon "button" at bounding box center [1328, 436] width 20 height 20
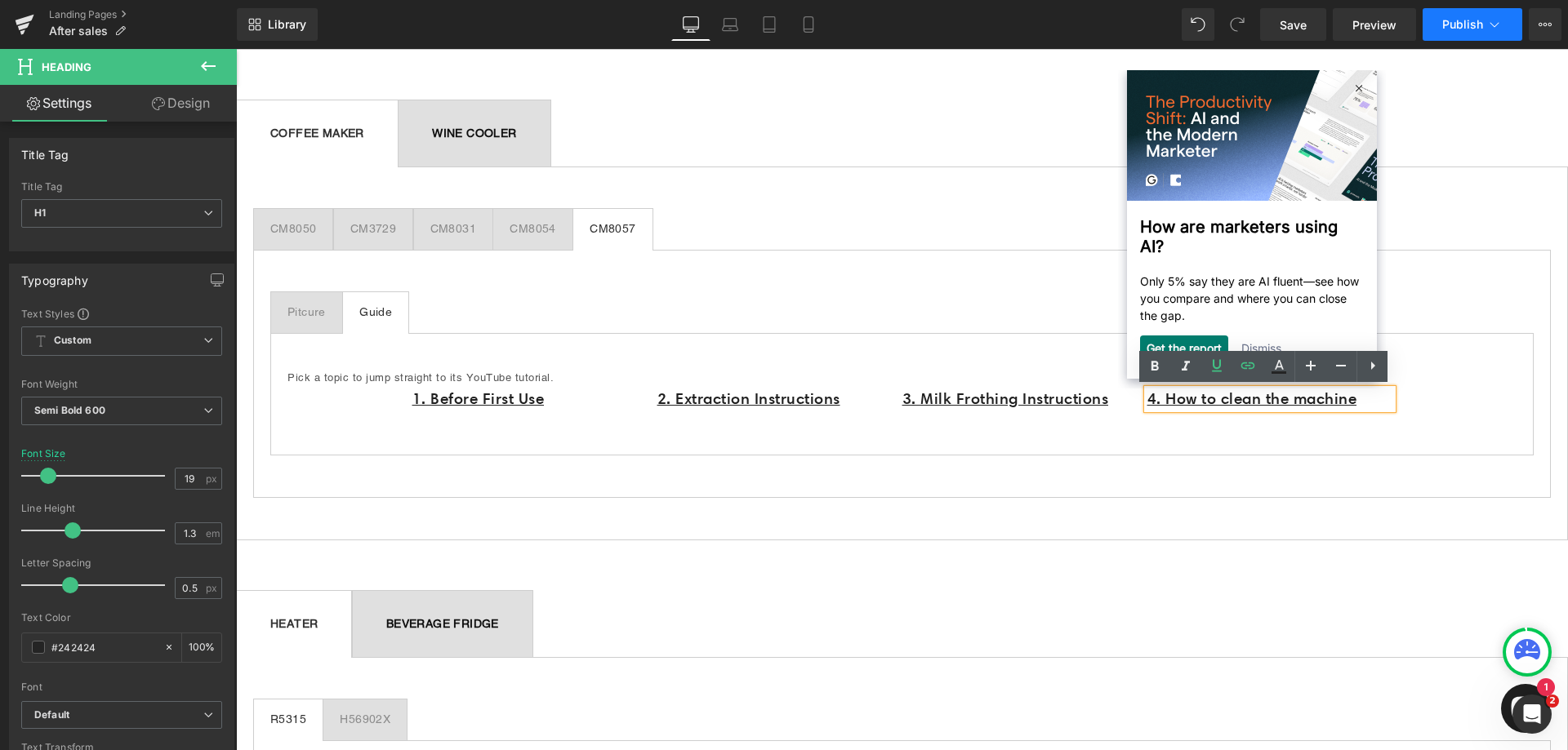
click at [1462, 21] on span "Publish" at bounding box center [1462, 24] width 41 height 13
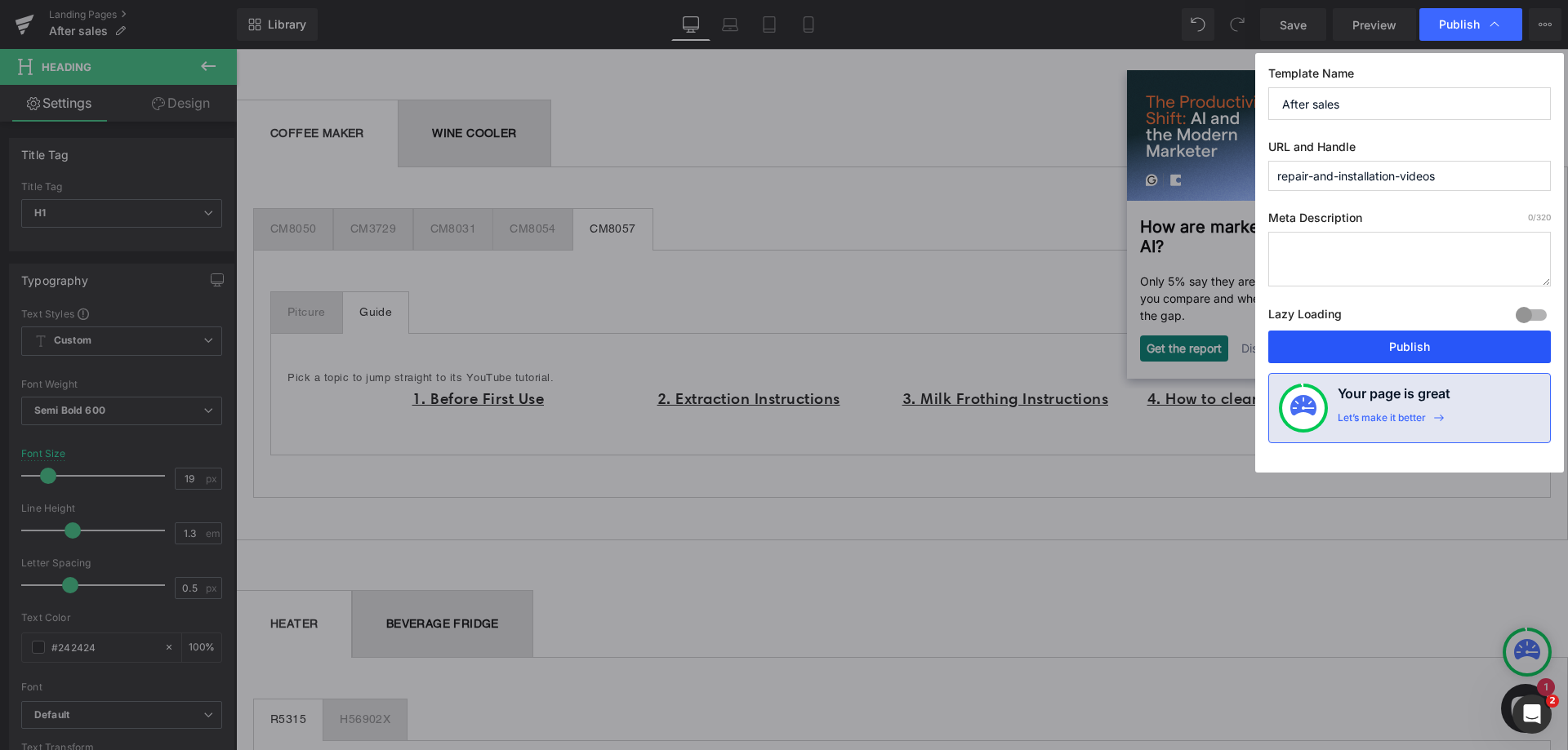
click at [1428, 351] on button "Publish" at bounding box center [1409, 347] width 283 height 33
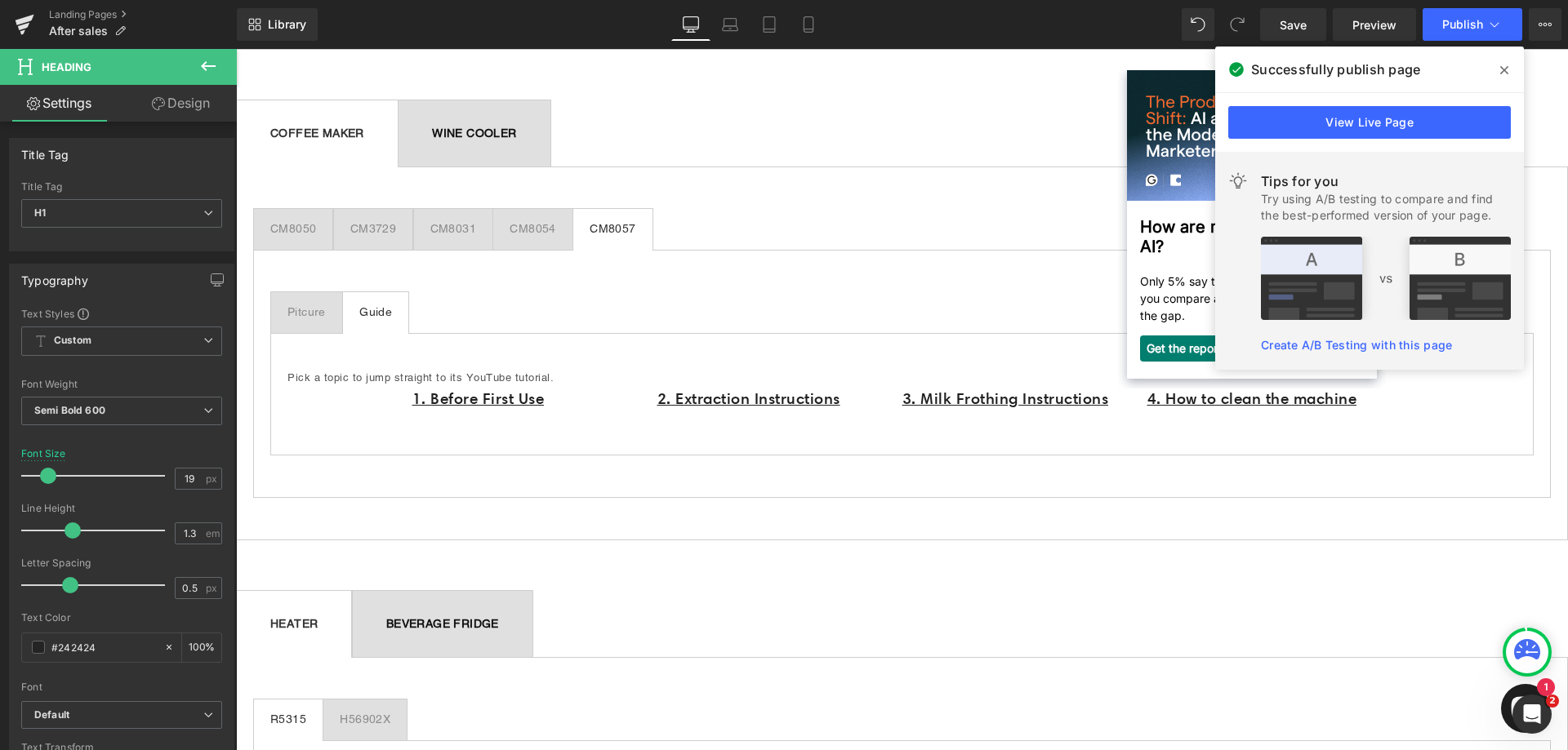
click at [1508, 69] on span at bounding box center [1504, 70] width 26 height 26
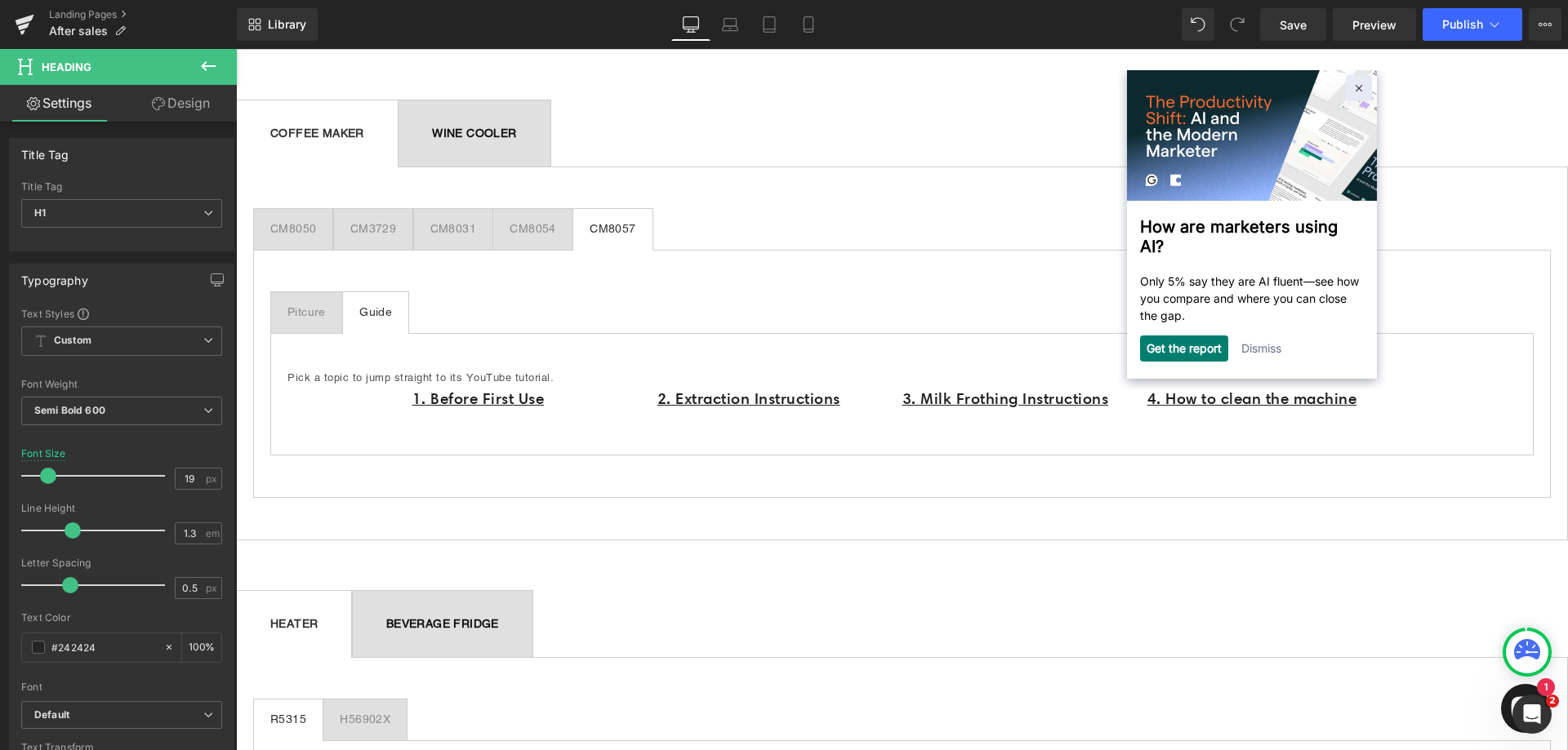
click at [1356, 87] on img at bounding box center [1360, 89] width 7 height 7
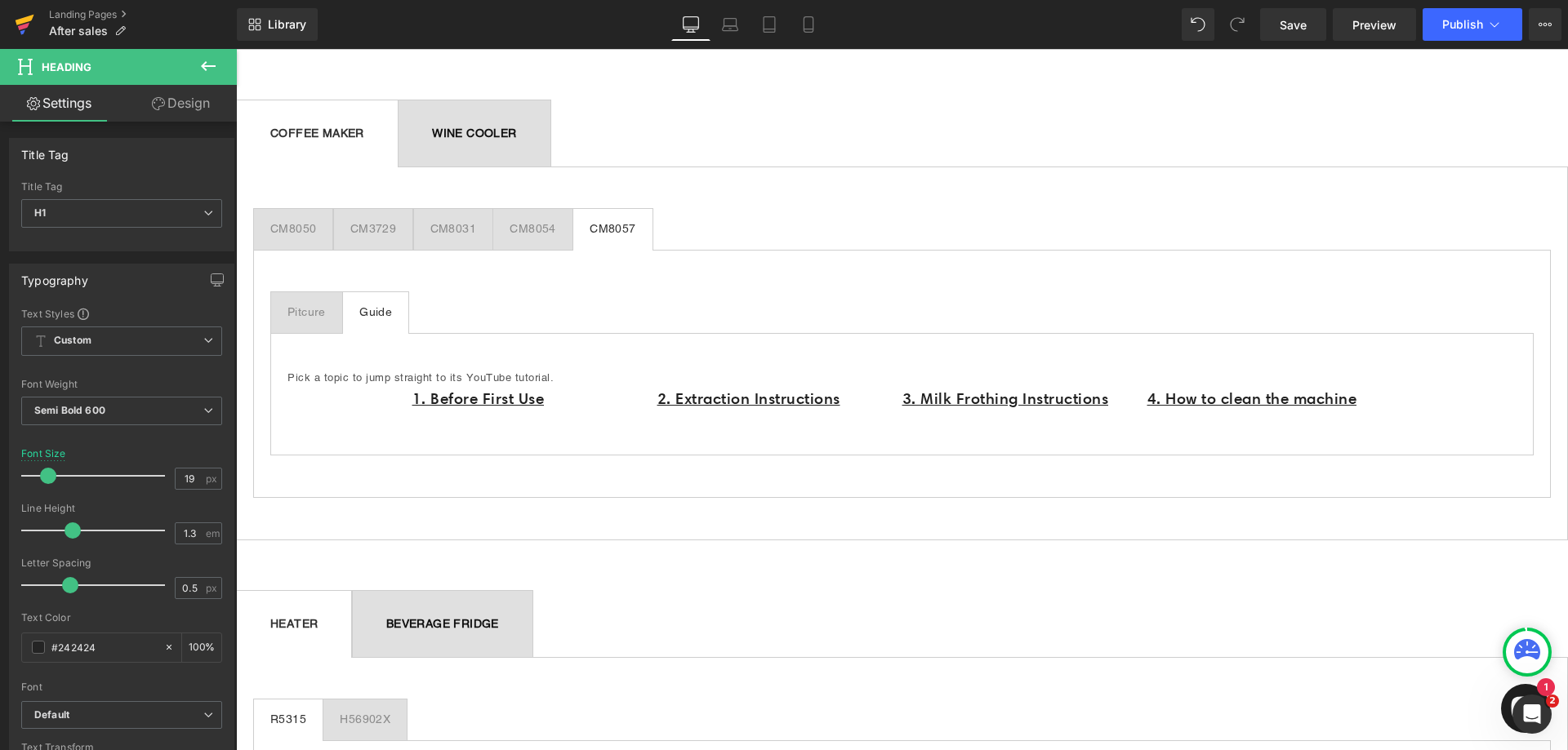
click at [24, 21] on icon at bounding box center [24, 20] width 19 height 11
